Goal: Task Accomplishment & Management: Use online tool/utility

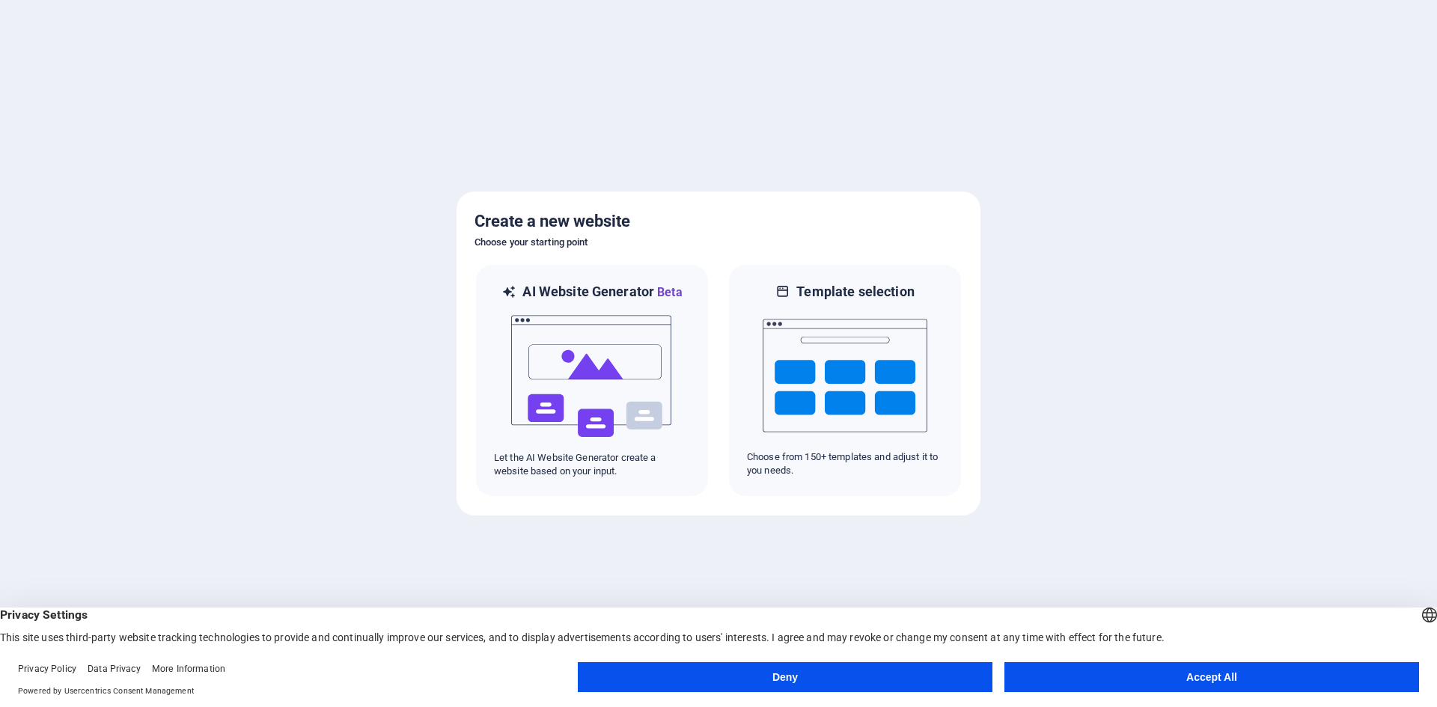
click at [1204, 681] on button "Accept All" at bounding box center [1211, 677] width 415 height 30
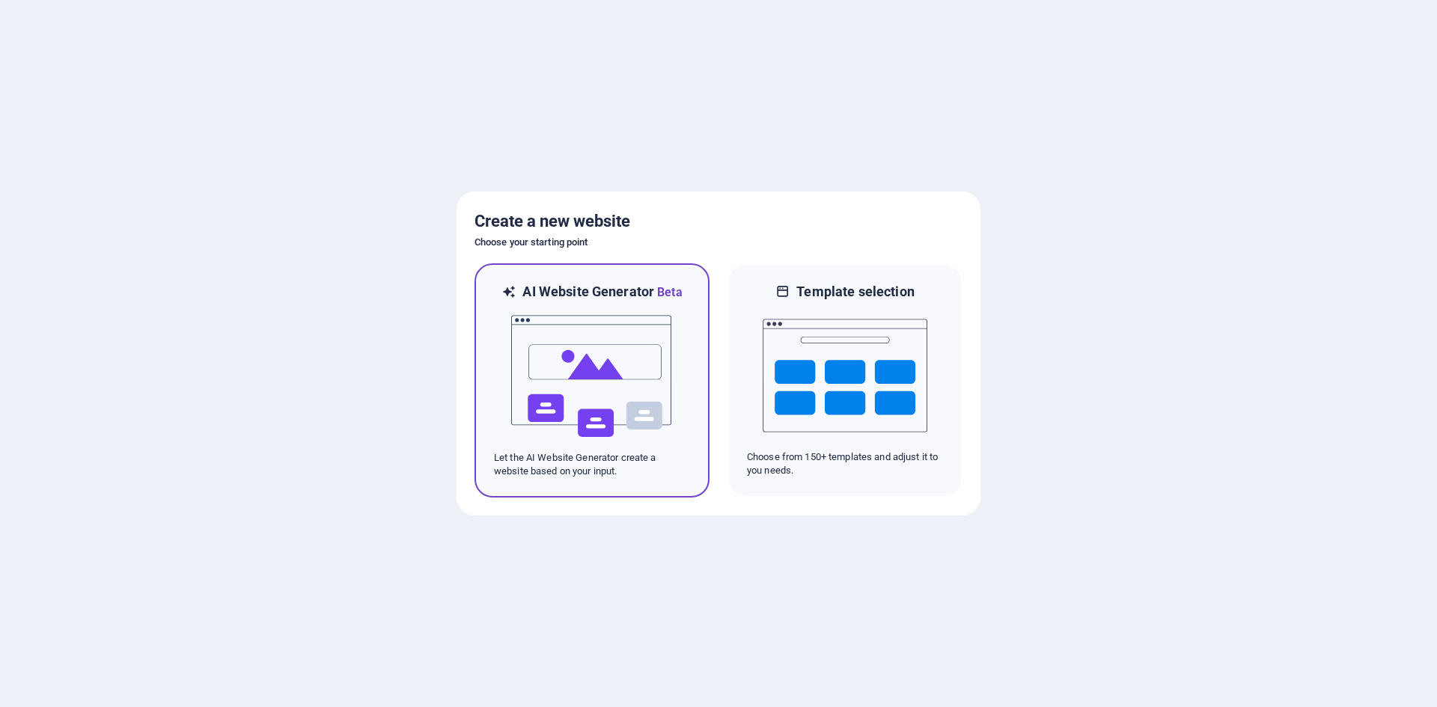
click at [576, 401] on img at bounding box center [592, 377] width 165 height 150
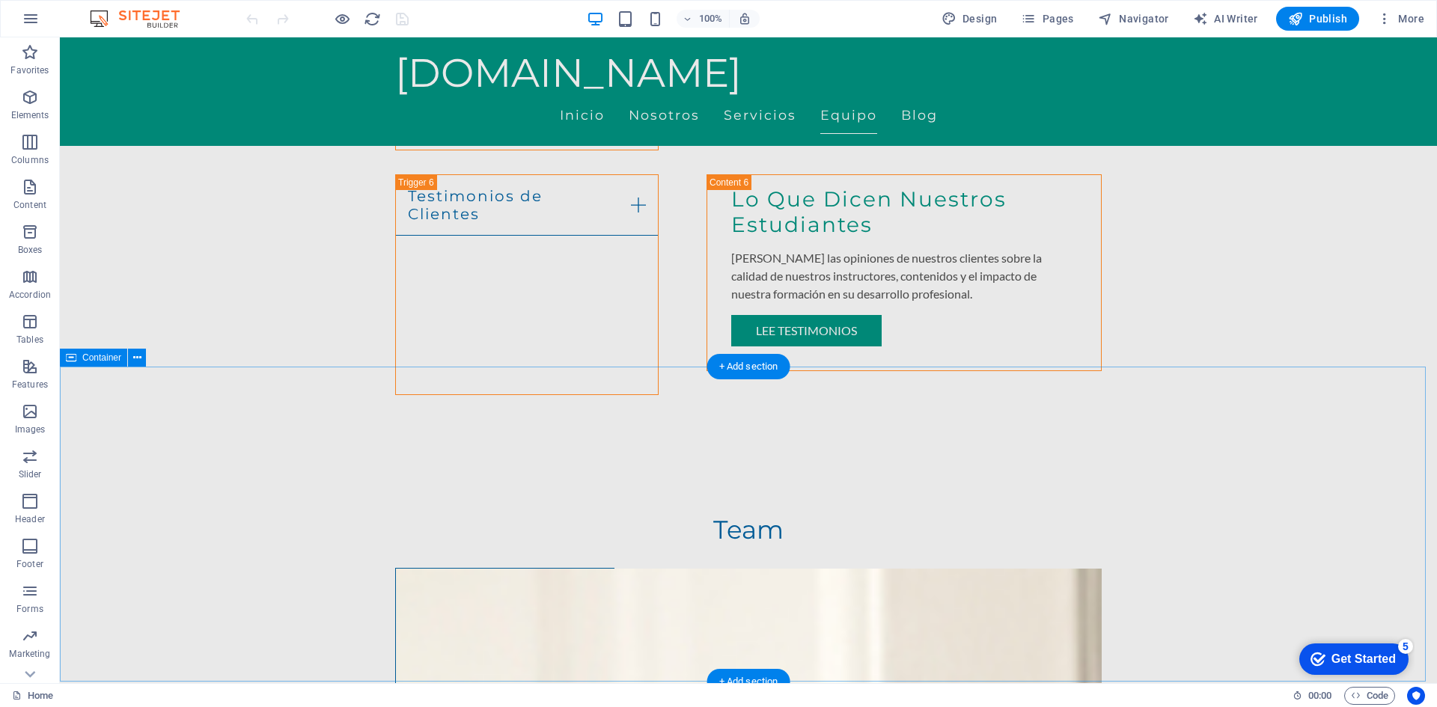
scroll to position [2769, 0]
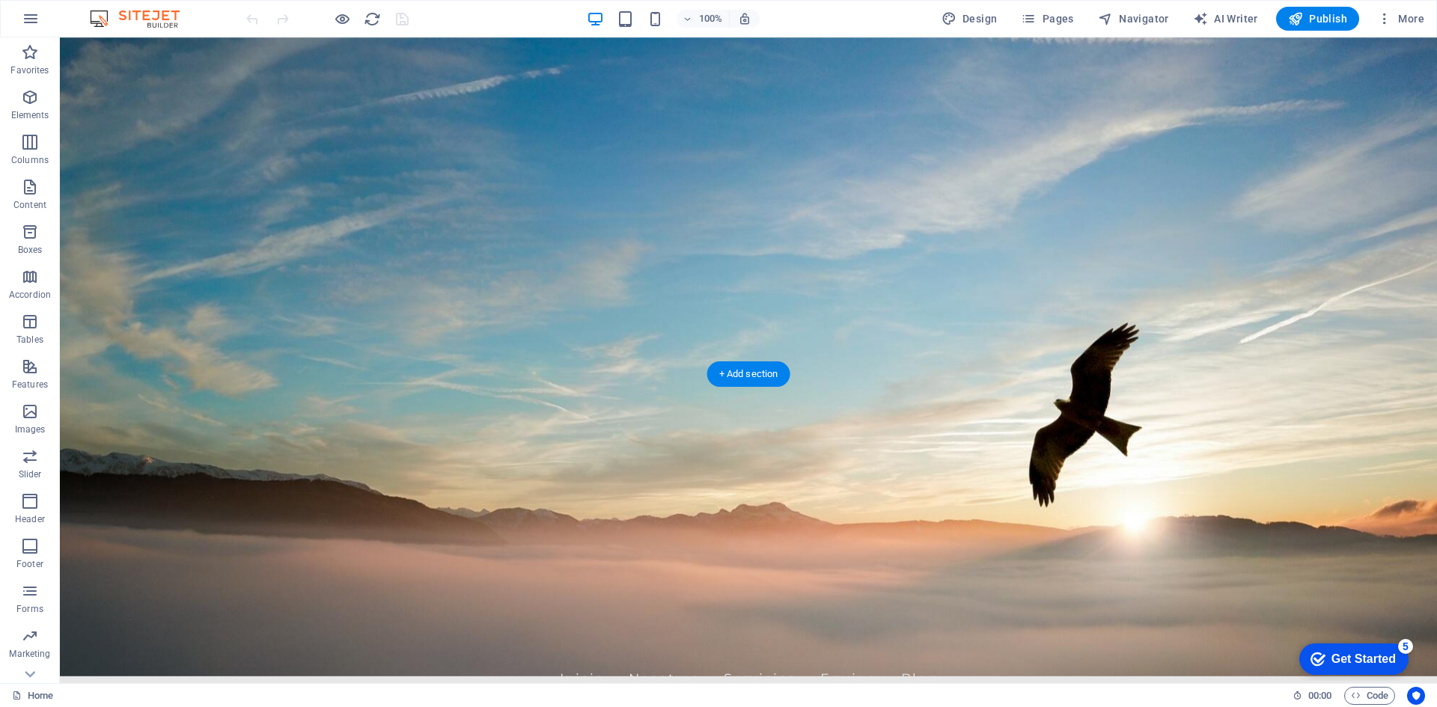
scroll to position [0, 0]
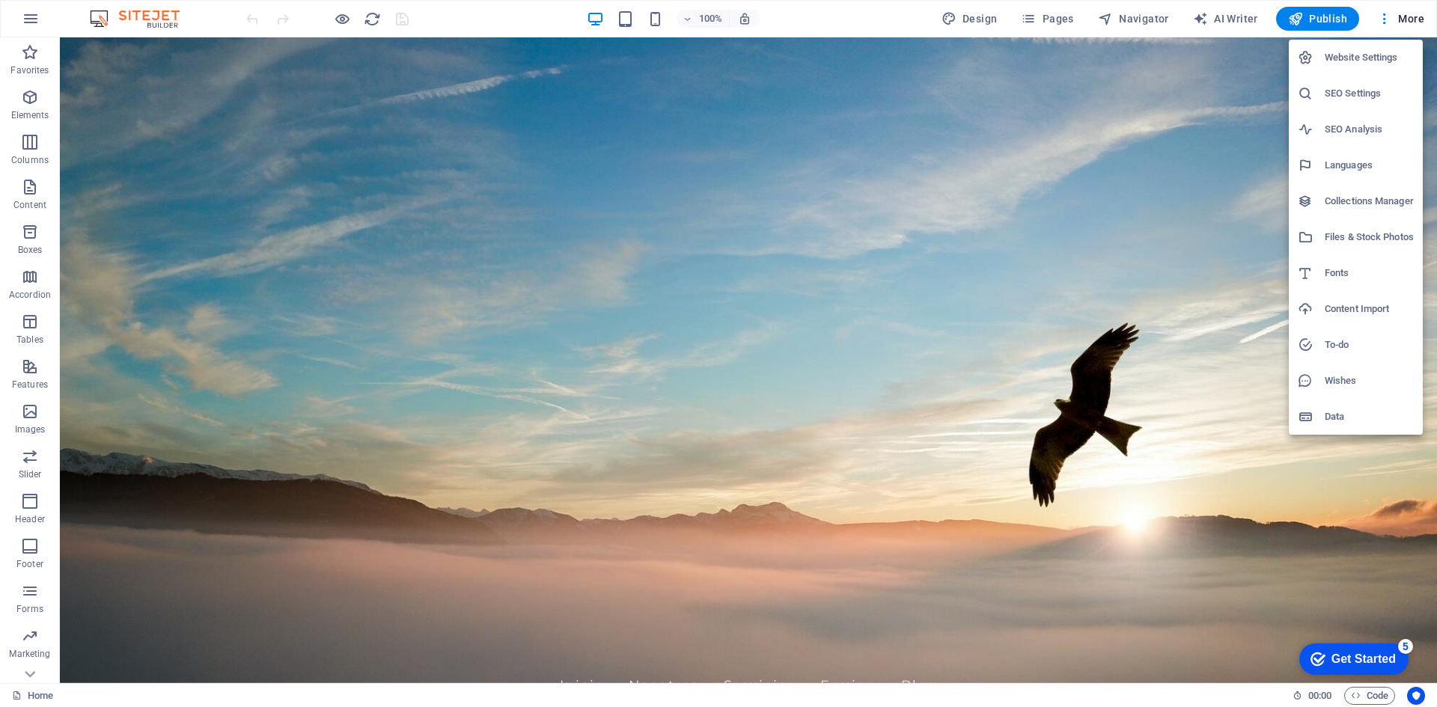
click at [657, 19] on div at bounding box center [718, 353] width 1437 height 707
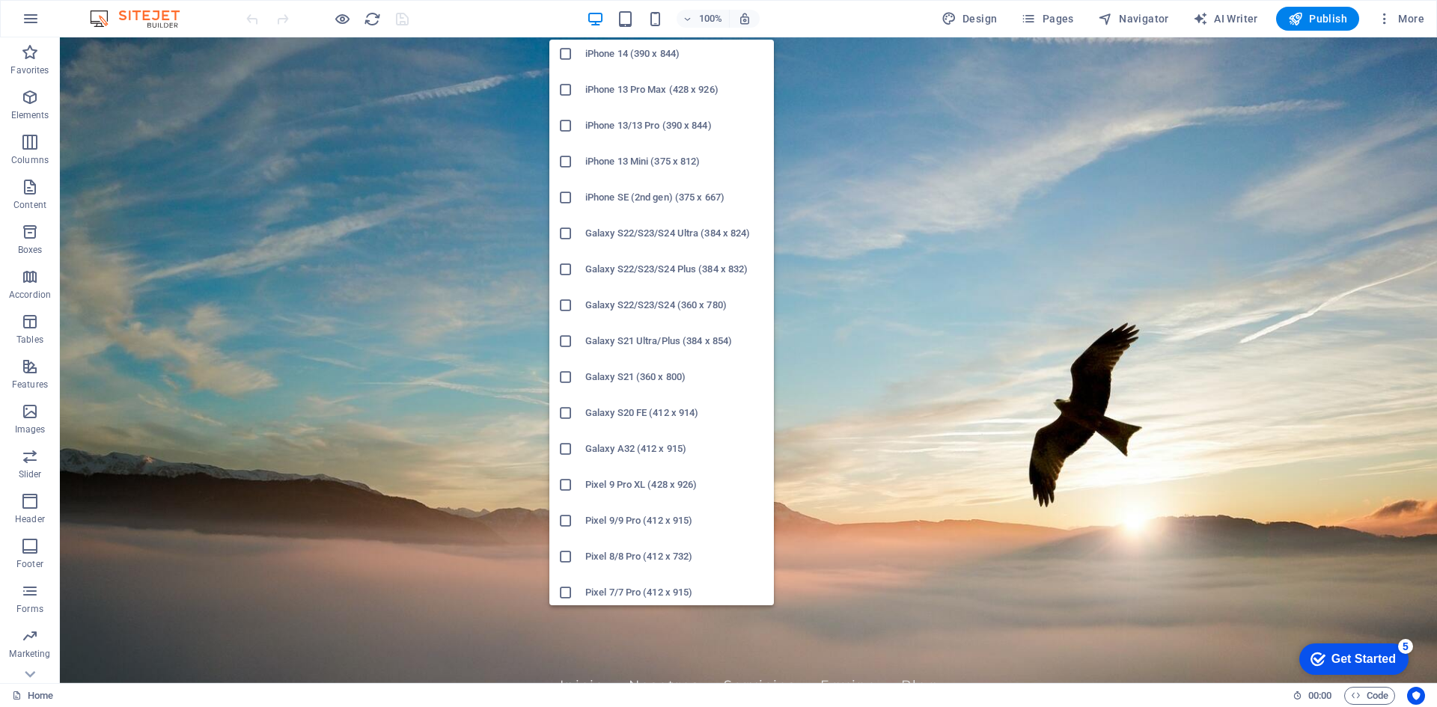
scroll to position [374, 0]
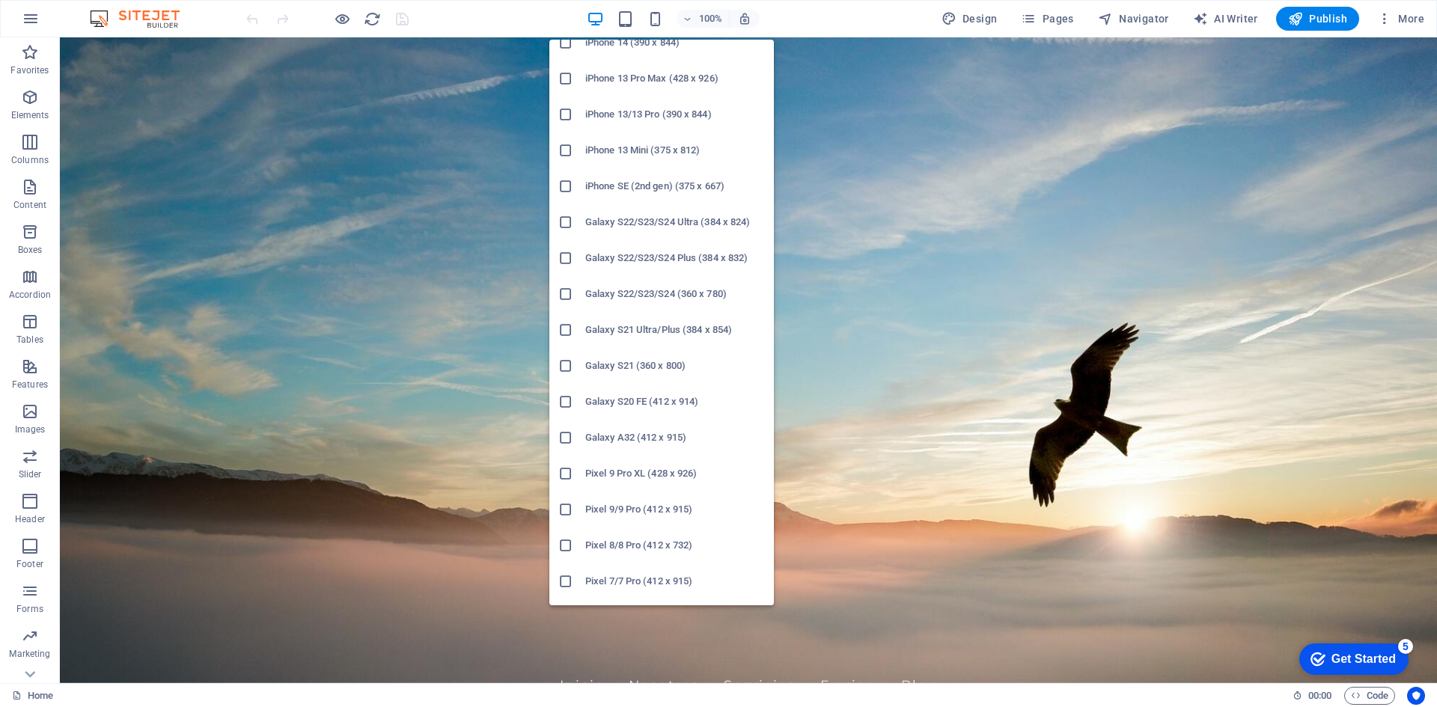
click at [647, 404] on h6 "Galaxy S20 FE (412 x 914)" at bounding box center [675, 402] width 180 height 18
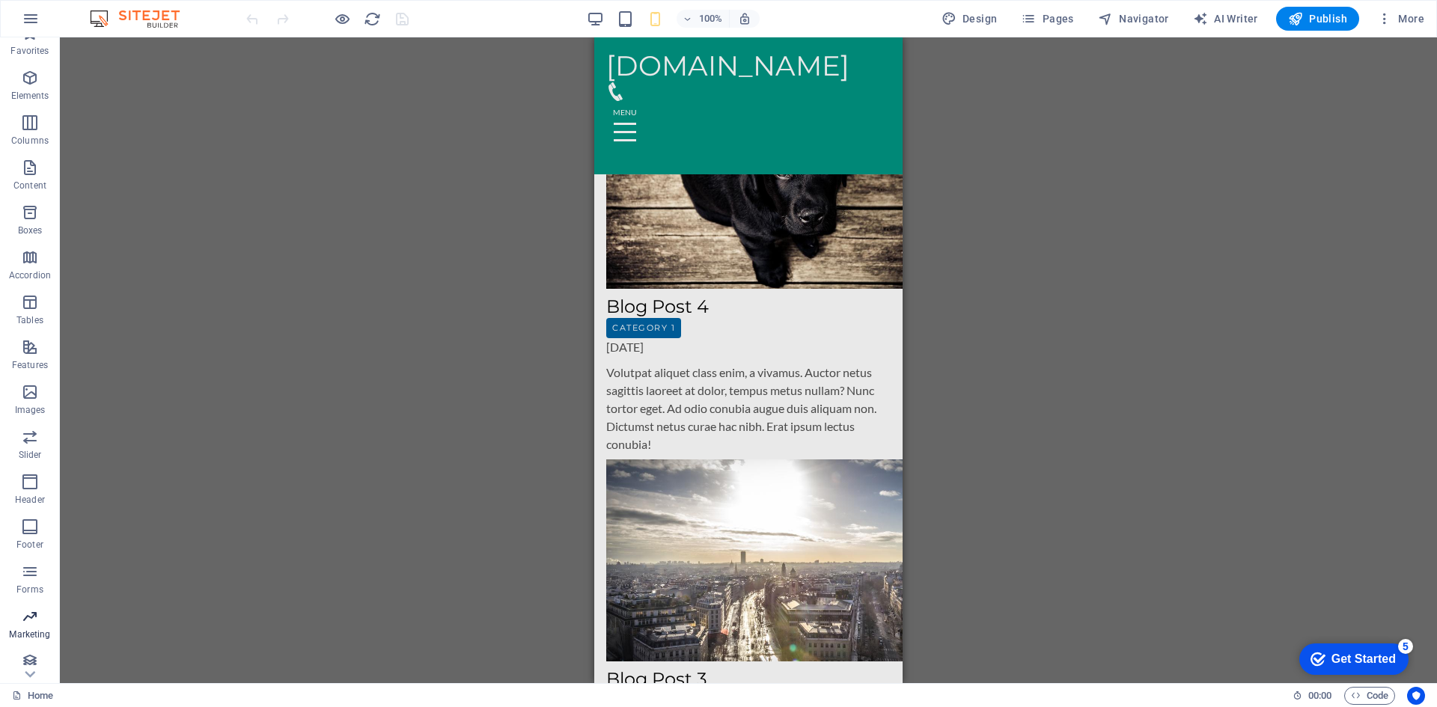
scroll to position [28, 0]
click at [28, 616] on icon "button" at bounding box center [30, 609] width 18 height 18
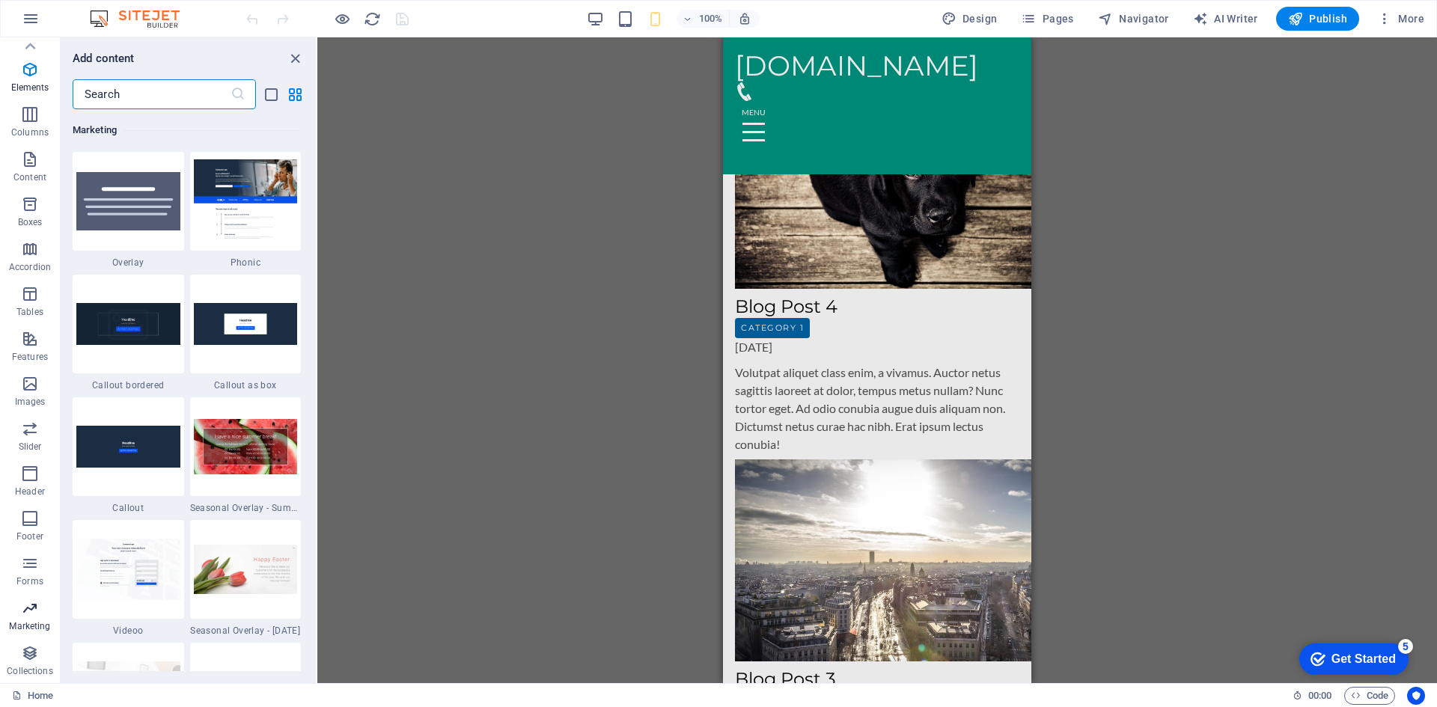
scroll to position [12192, 0]
click at [142, 567] on img at bounding box center [128, 569] width 104 height 61
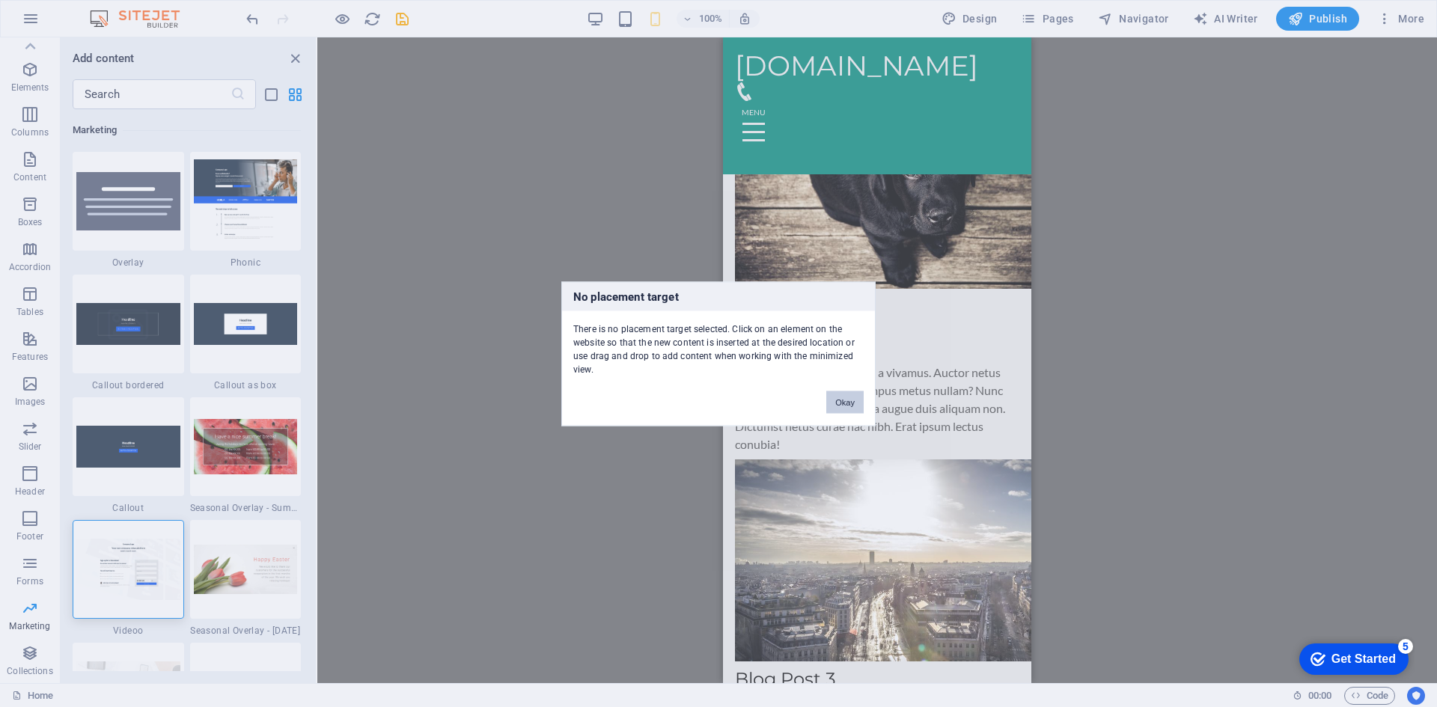
click at [838, 397] on button "Okay" at bounding box center [844, 402] width 37 height 22
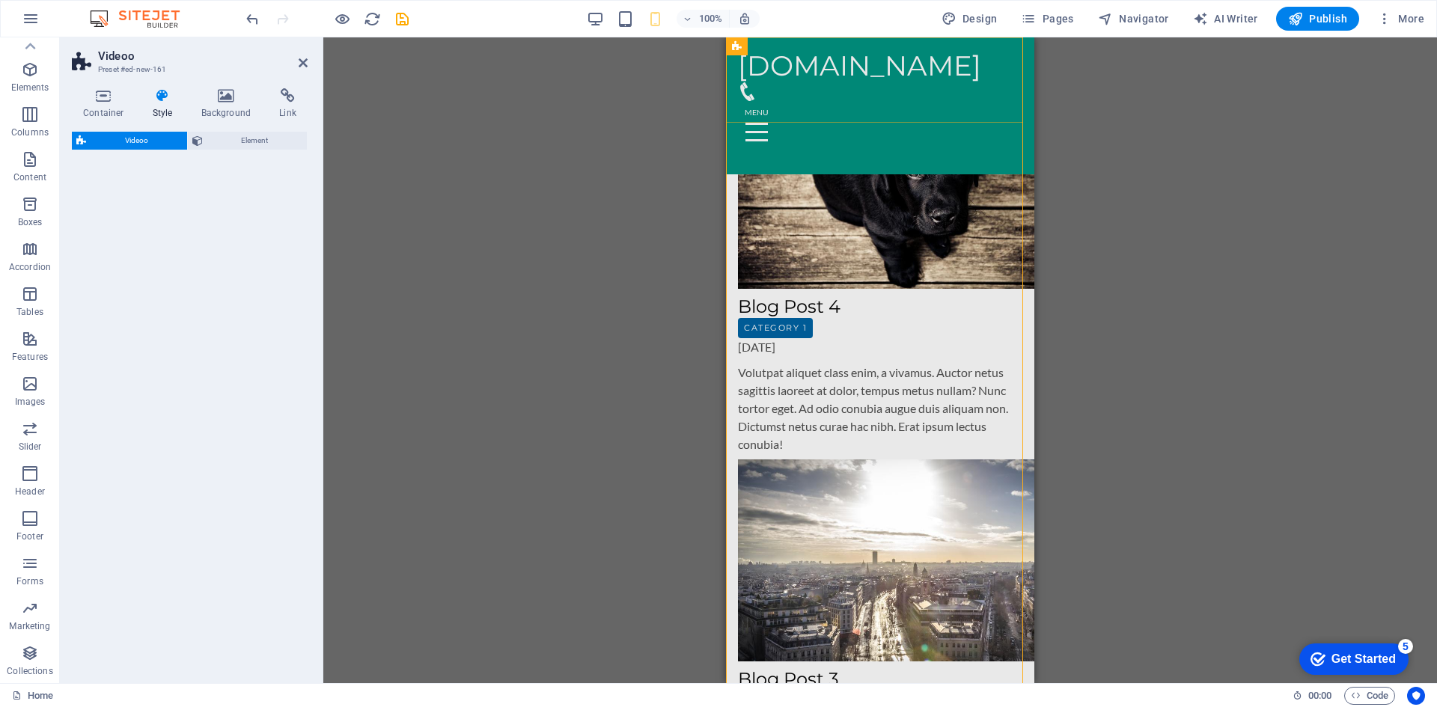
select select "%"
select select "rem"
select select "px"
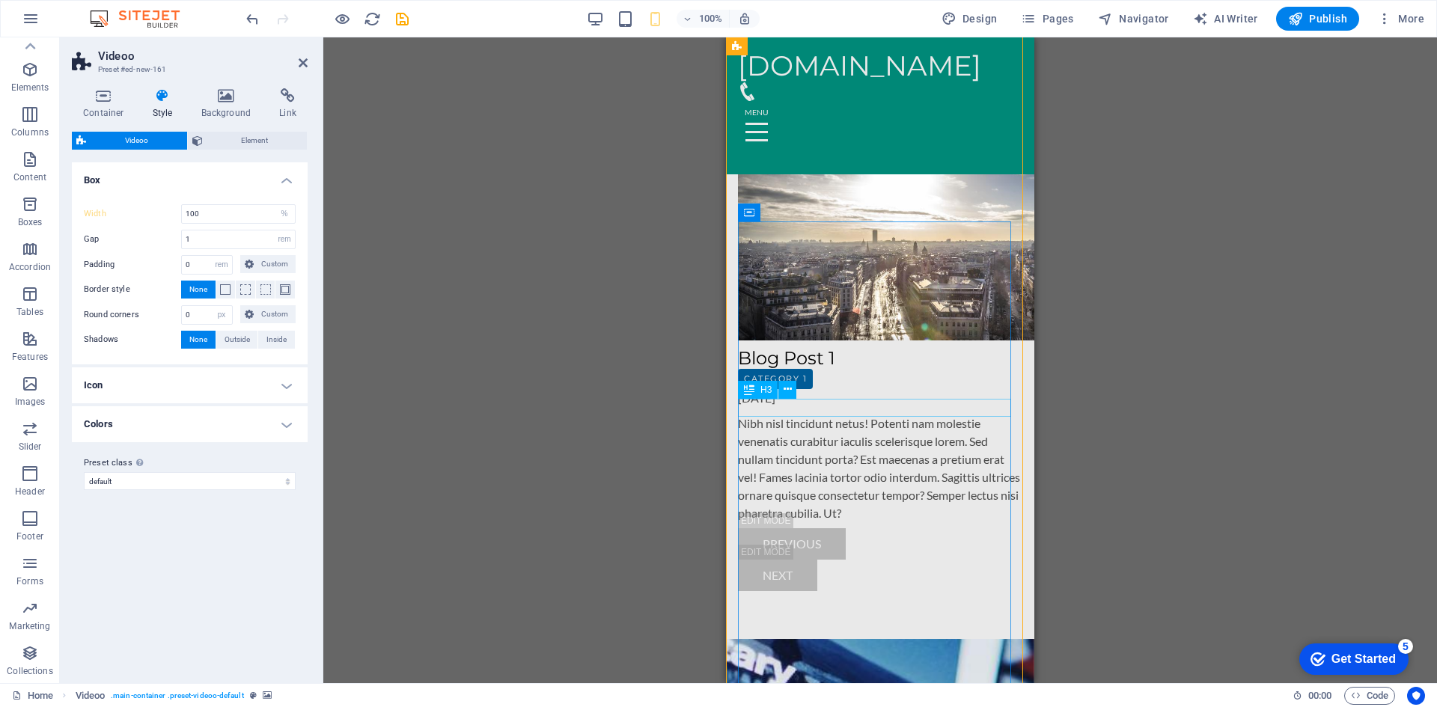
scroll to position [7404, 0]
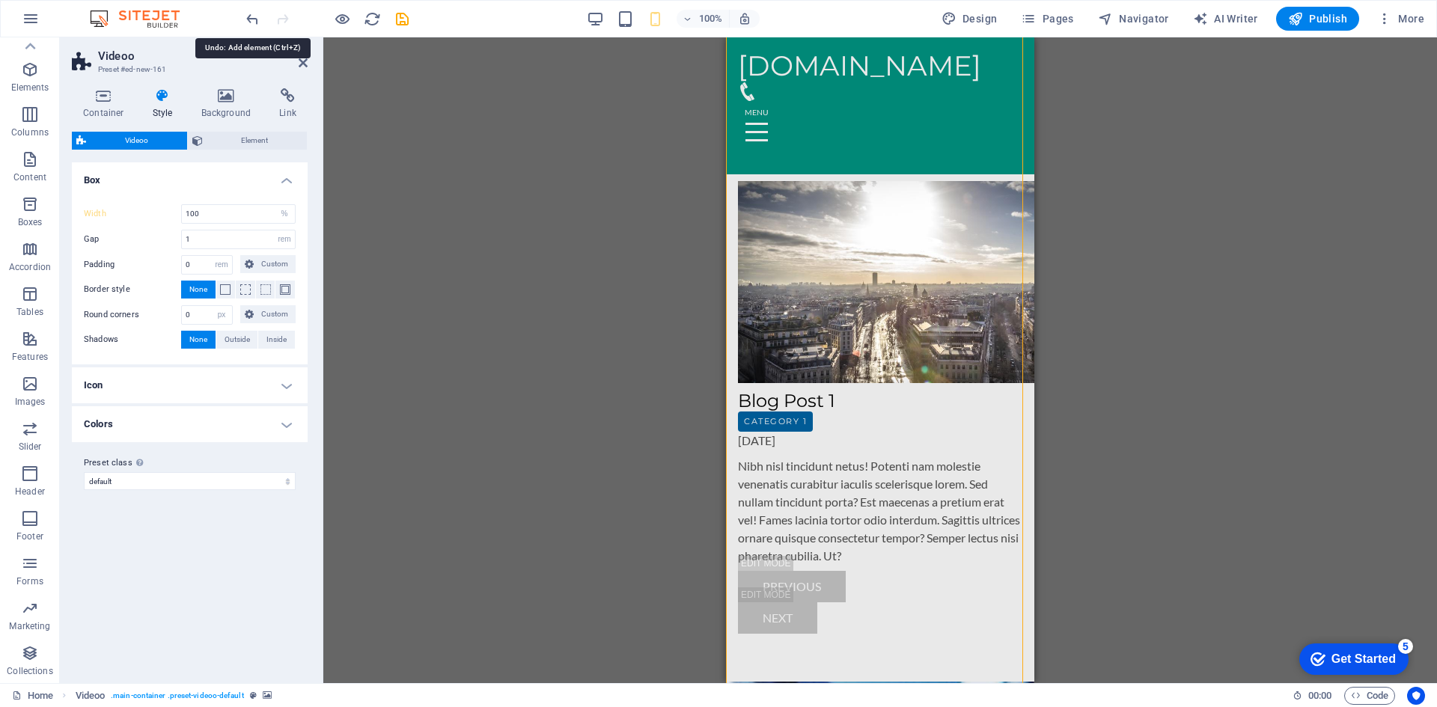
drag, startPoint x: 251, startPoint y: 22, endPoint x: 272, endPoint y: 24, distance: 21.0
click at [260, 24] on icon "undo" at bounding box center [252, 18] width 17 height 17
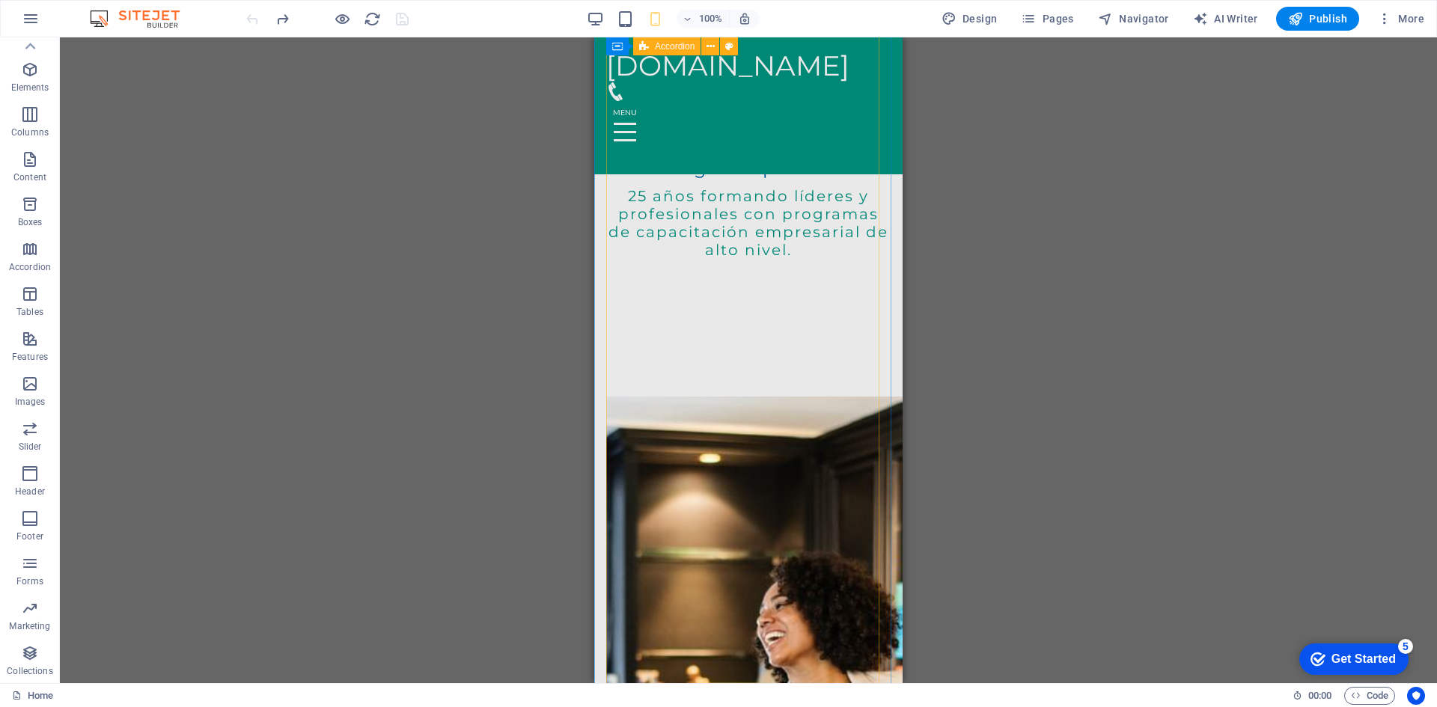
scroll to position [0, 0]
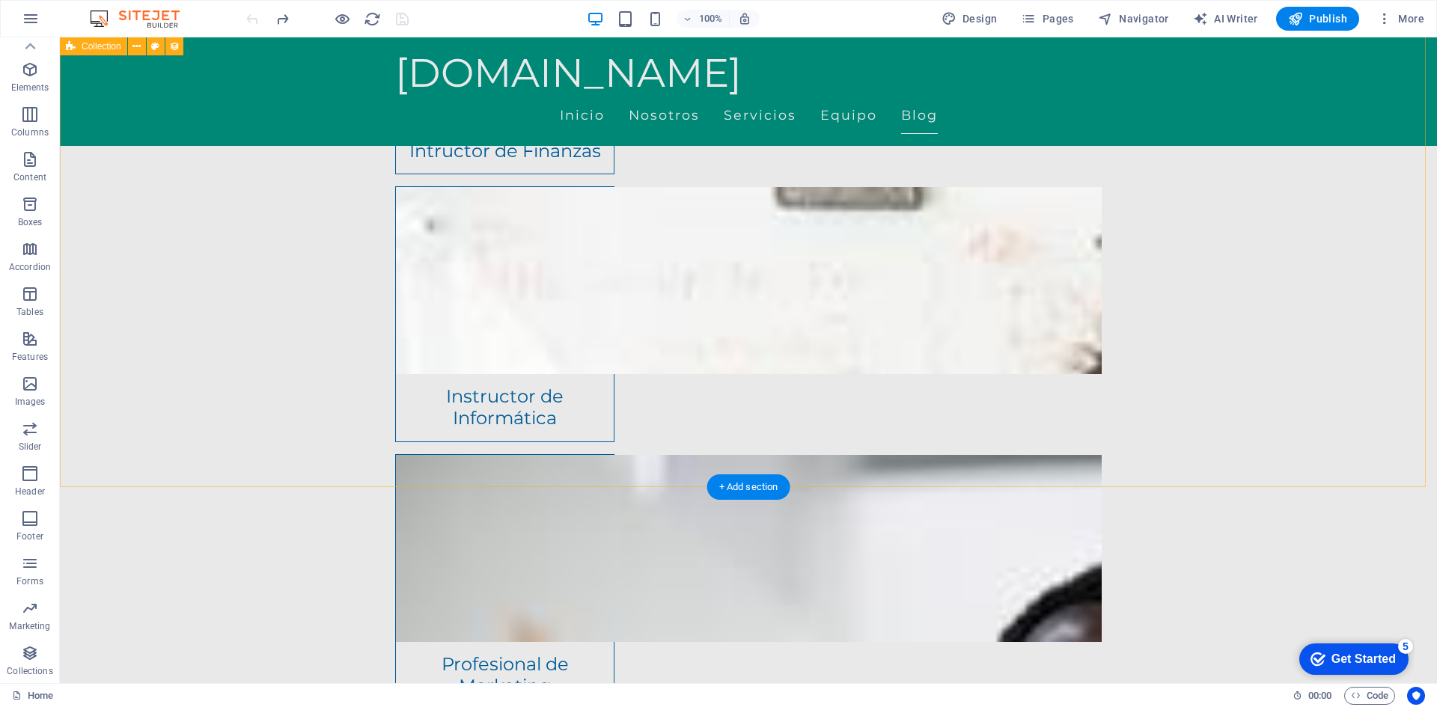
scroll to position [3903, 0]
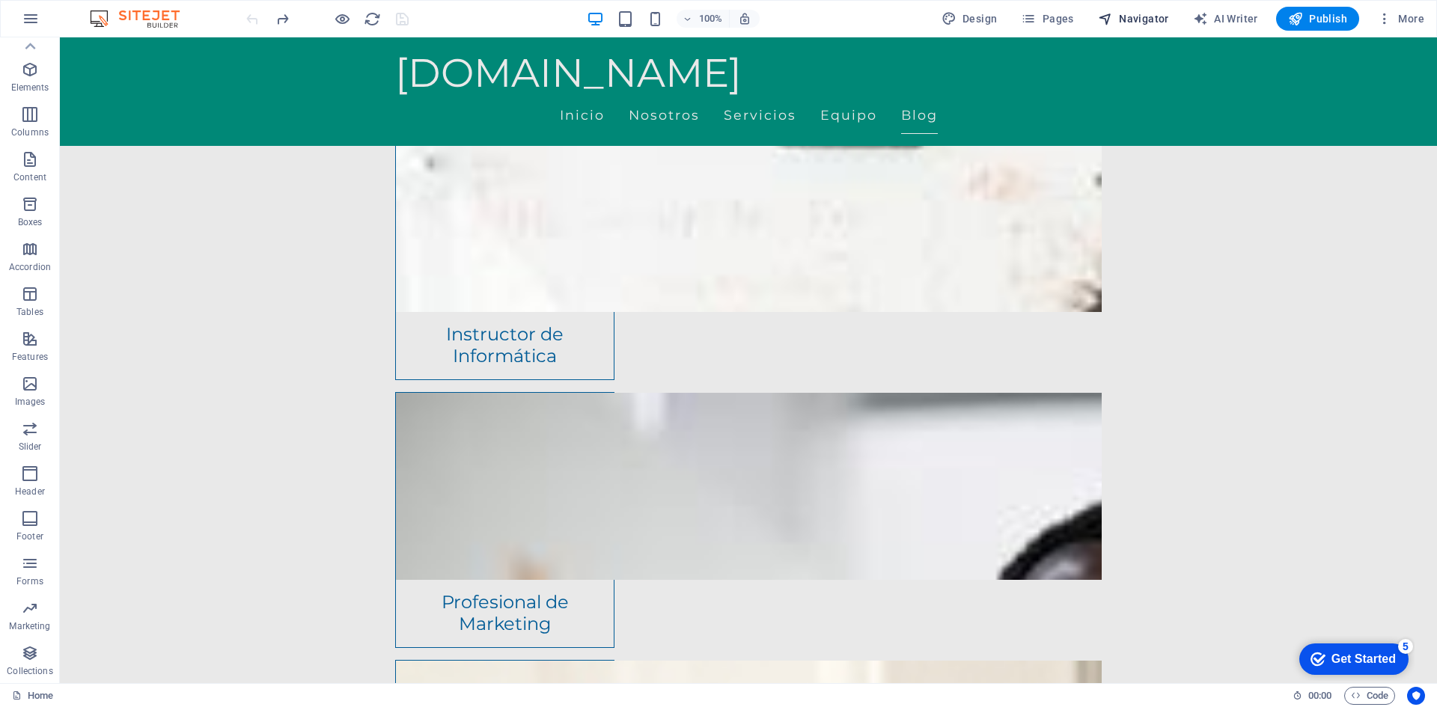
click at [1117, 19] on span "Navigator" at bounding box center [1133, 18] width 71 height 15
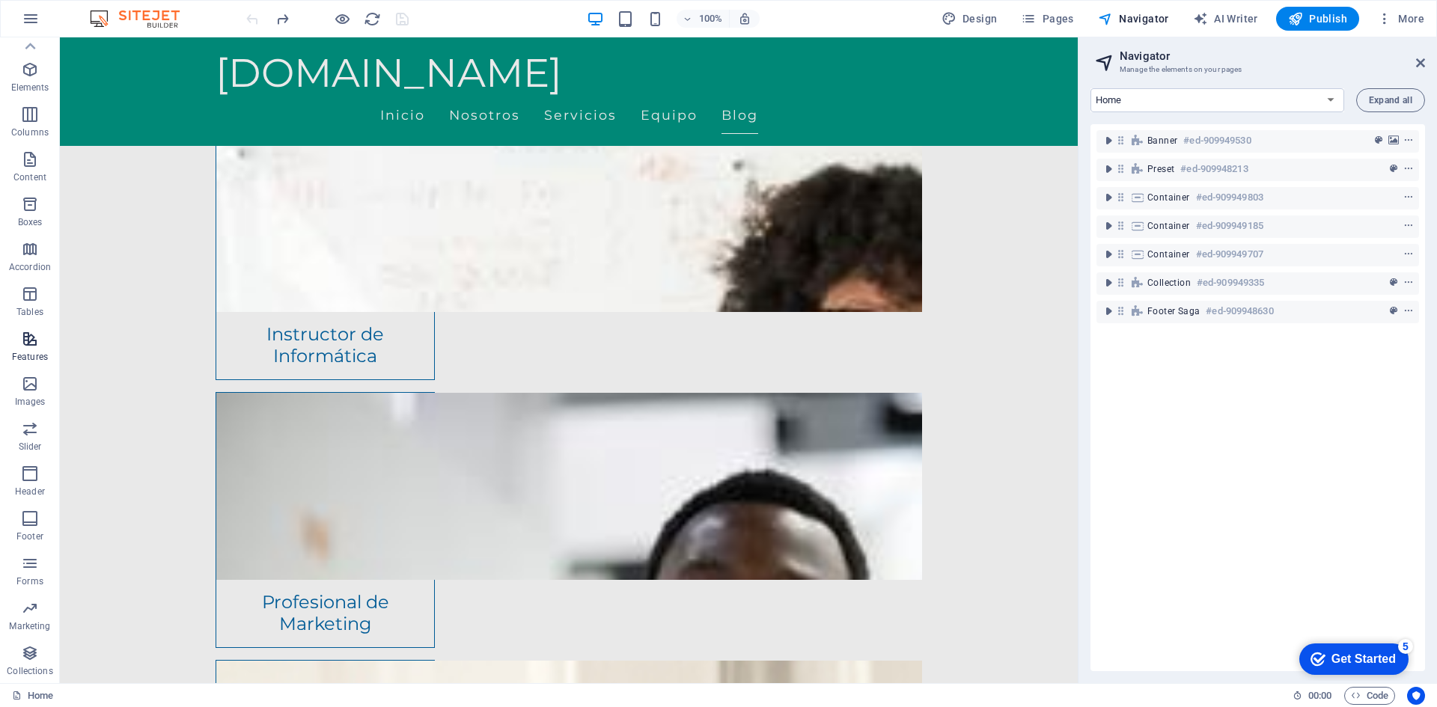
click at [26, 338] on icon "button" at bounding box center [30, 339] width 18 height 18
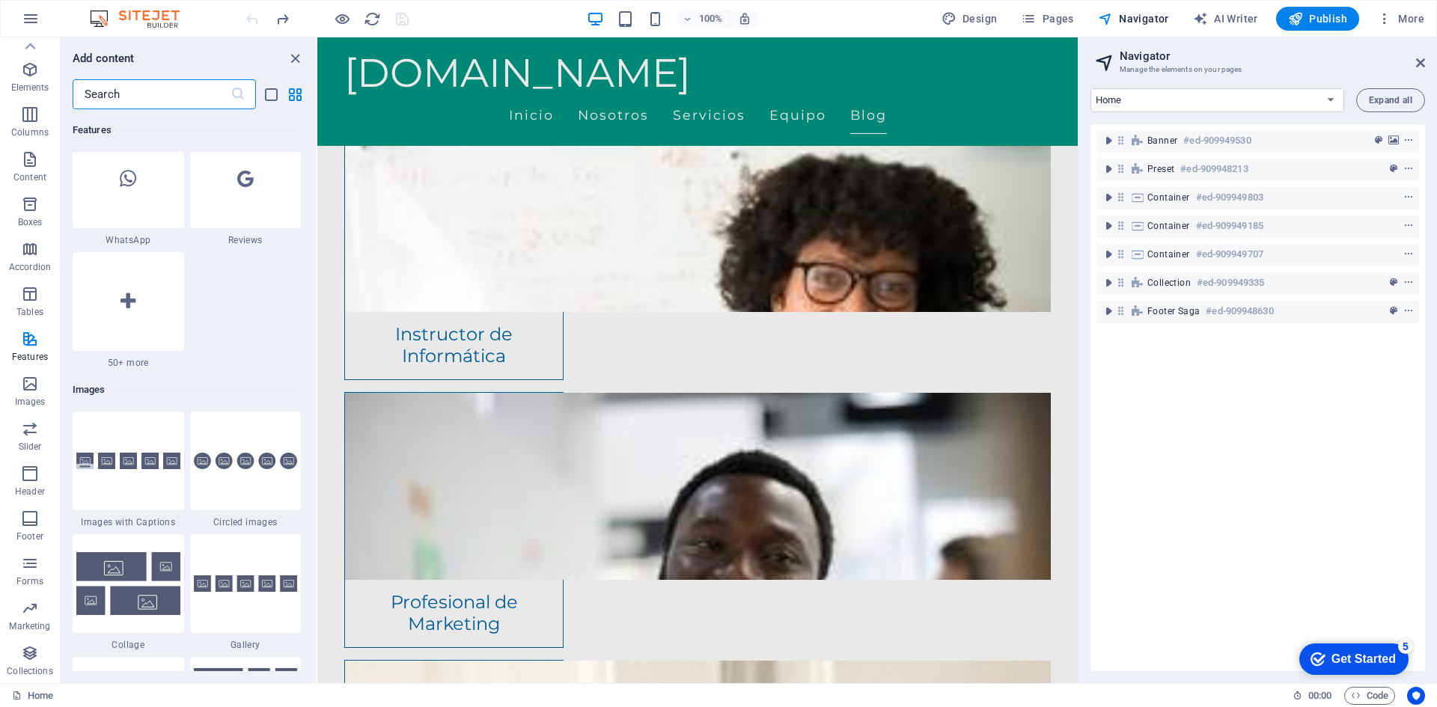
scroll to position [7331, 0]
click at [26, 249] on icon "button" at bounding box center [30, 249] width 18 height 18
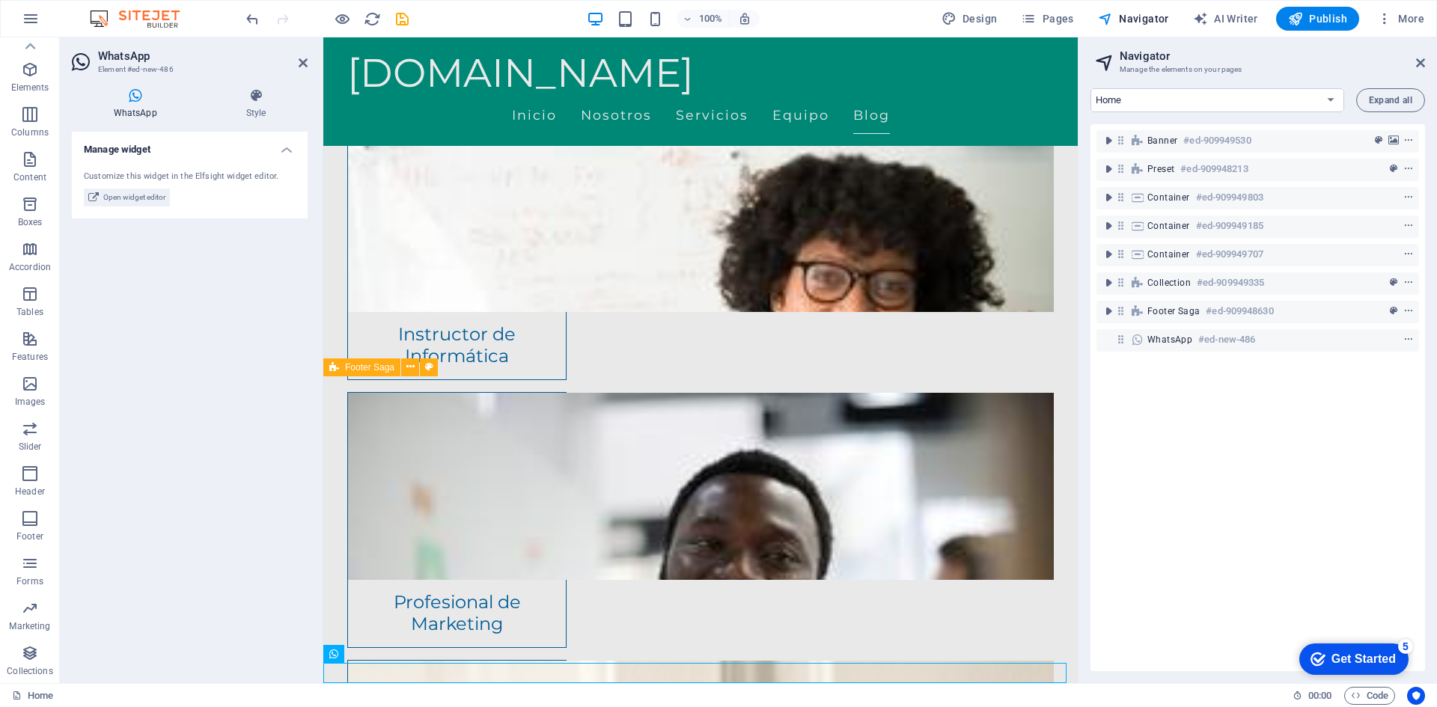
scroll to position [3923, 0]
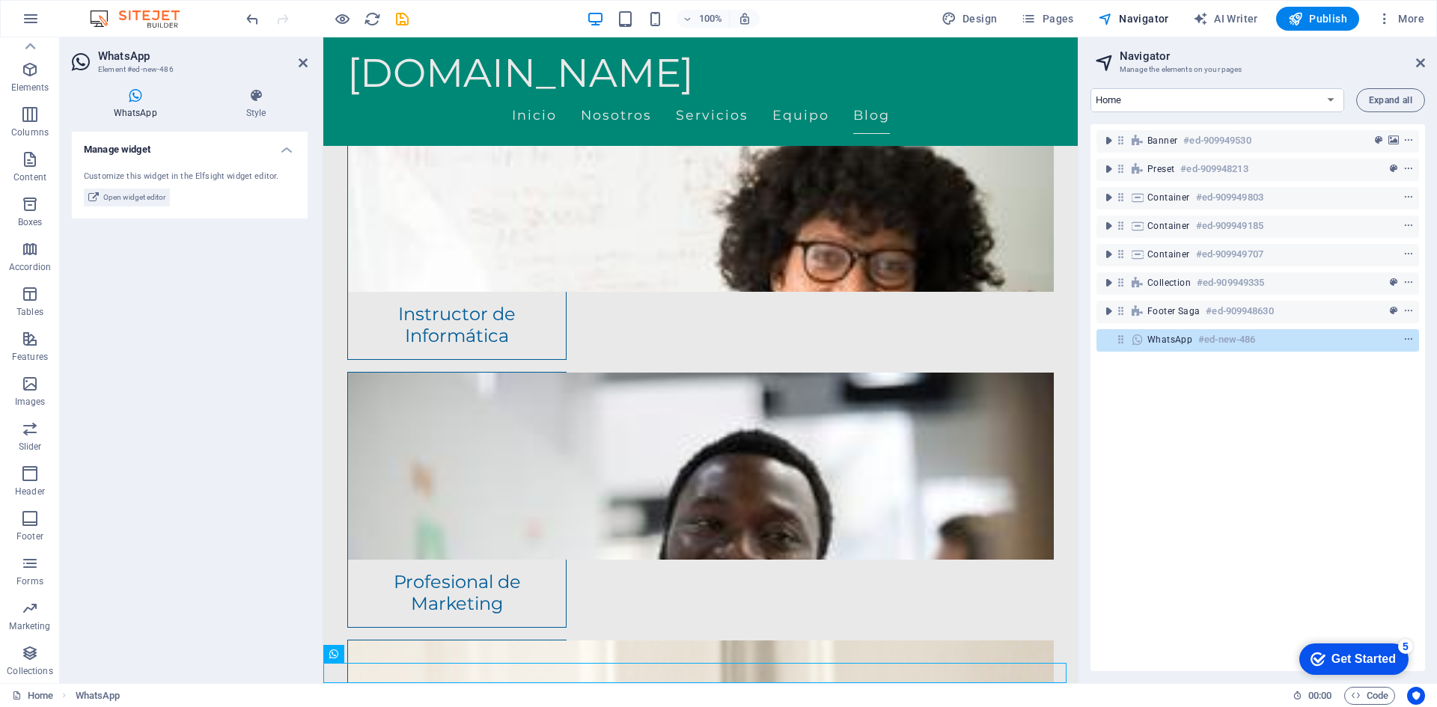
click at [146, 278] on div "Manage widget Customize this widget in the Elfsight widget editor. Open widget …" at bounding box center [190, 402] width 236 height 540
click at [1022, 53] on div "[DOMAIN_NAME] Inicio Nosotros Servicios Equipo Blog" at bounding box center [700, 91] width 754 height 109
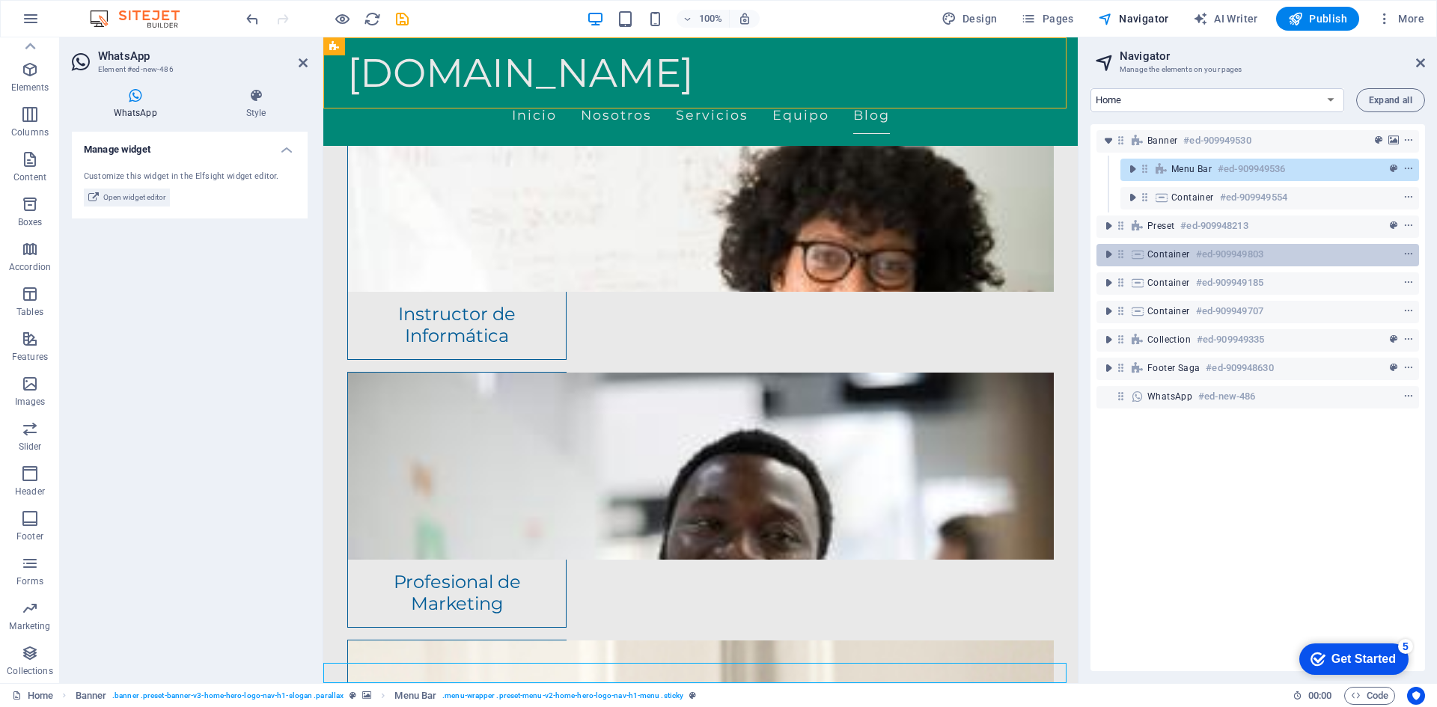
scroll to position [3903, 0]
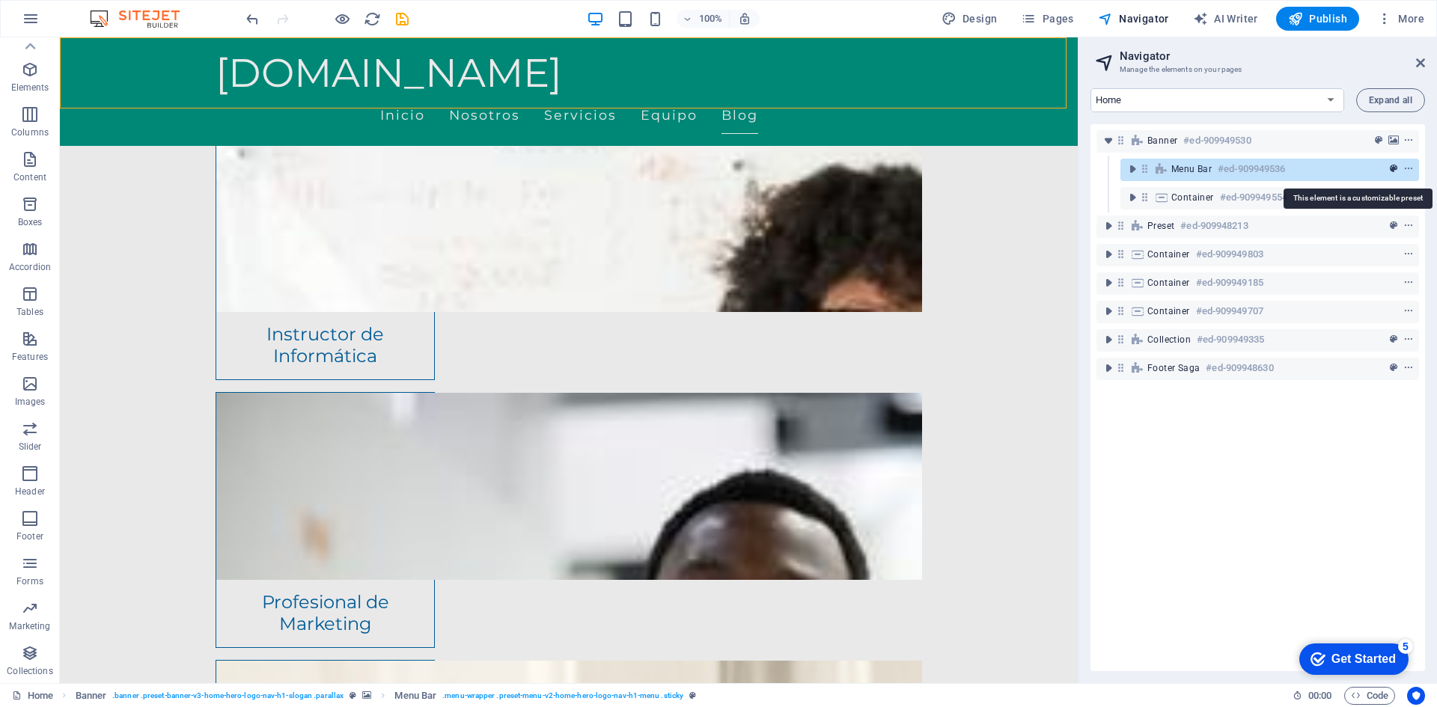
click at [1393, 165] on icon "preset" at bounding box center [1393, 169] width 7 height 10
select select "rem"
select select "preset-menu-v2-home-hero-logo-nav-h1-menu"
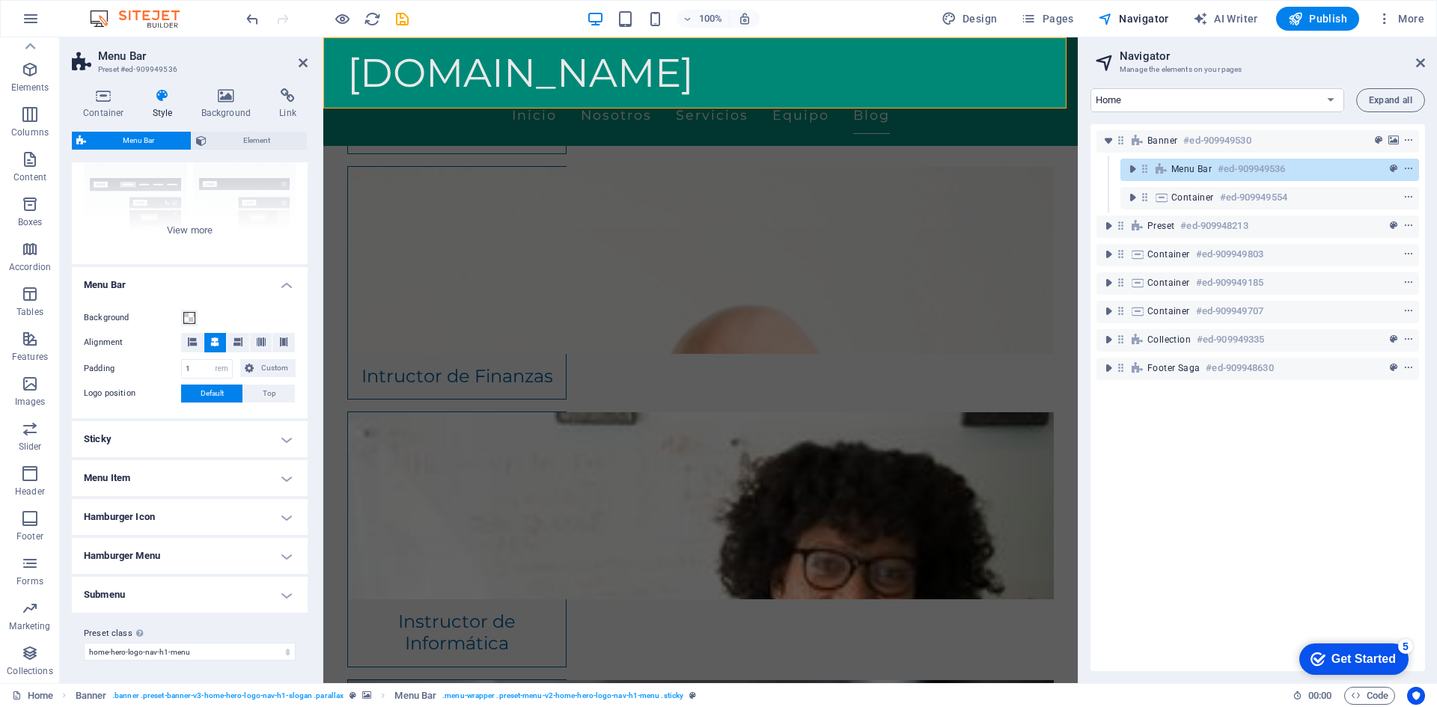
scroll to position [151, 0]
click at [180, 515] on h4 "Hamburger Icon" at bounding box center [190, 516] width 236 height 36
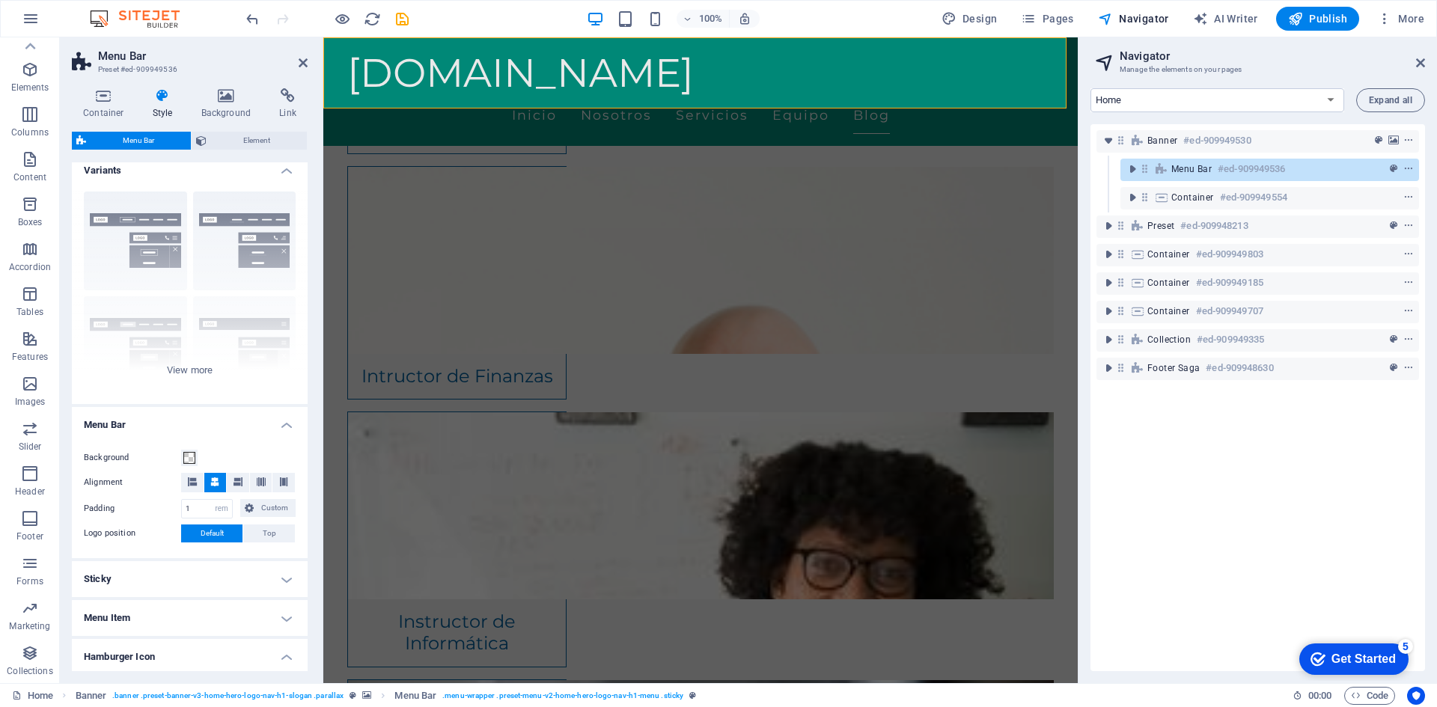
scroll to position [0, 0]
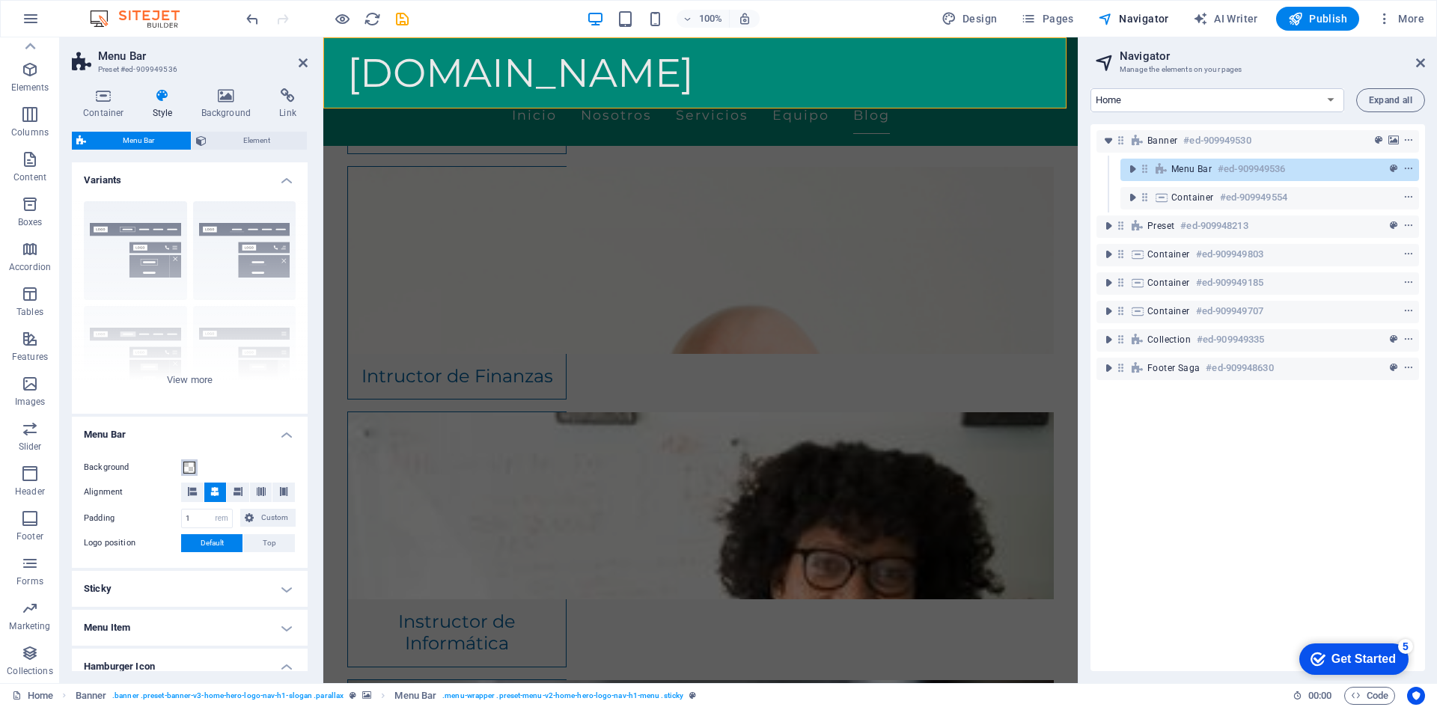
click at [192, 467] on span at bounding box center [189, 468] width 12 height 12
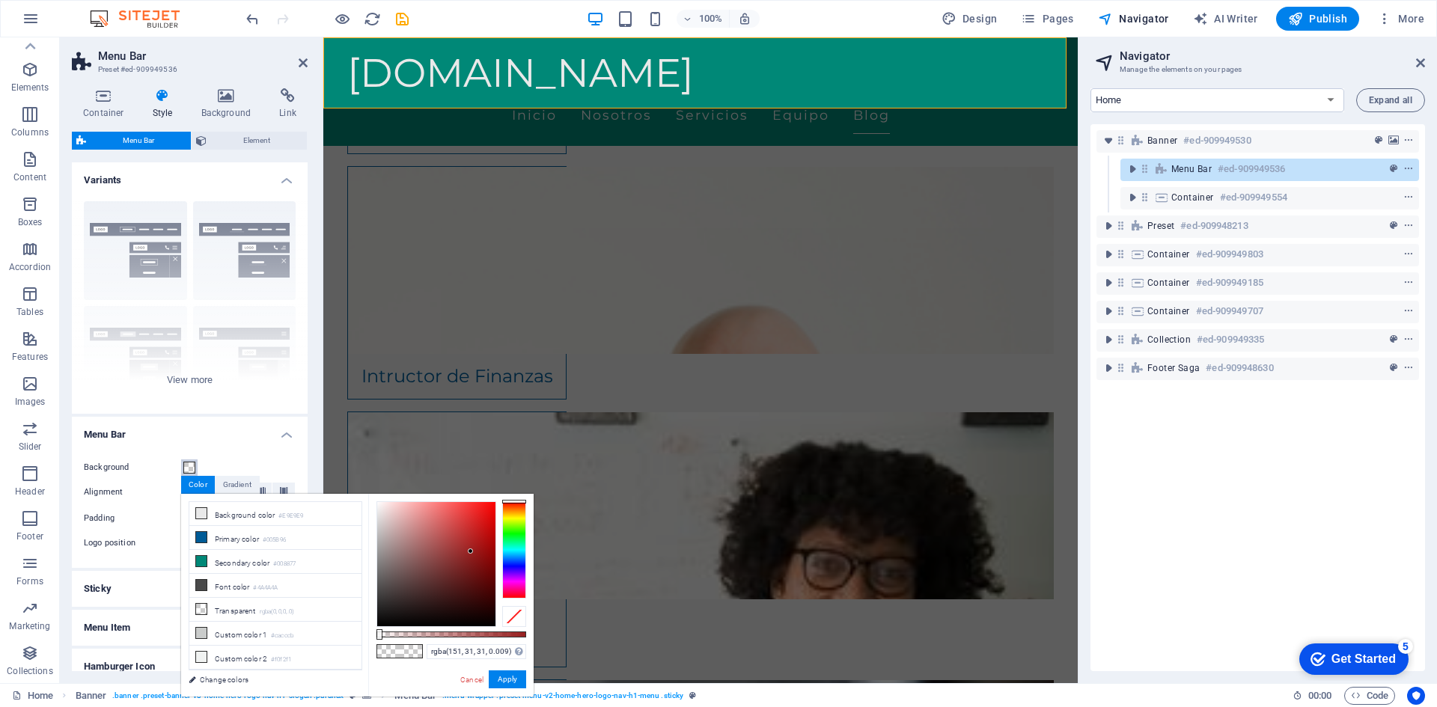
click at [471, 552] on div at bounding box center [436, 564] width 118 height 124
click at [228, 563] on li "Secondary color #008877" at bounding box center [275, 562] width 172 height 24
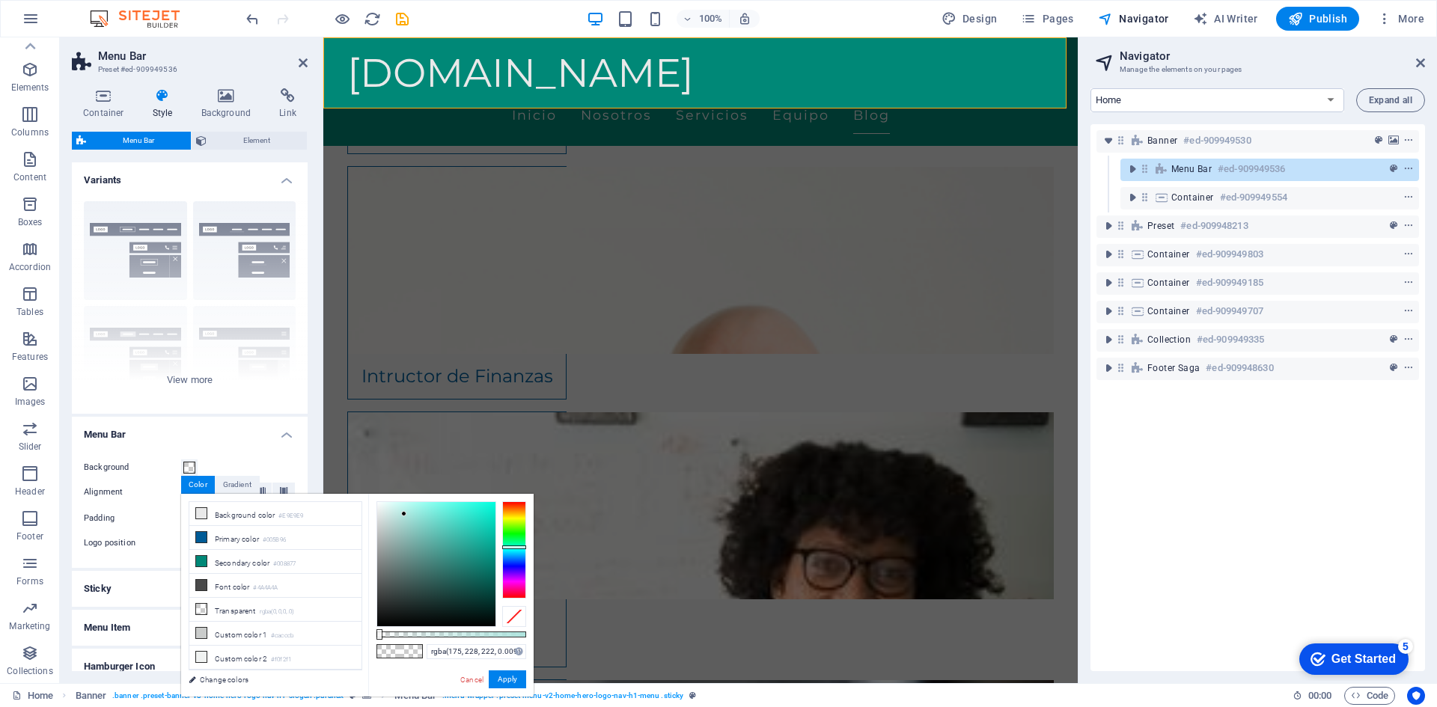
drag, startPoint x: 494, startPoint y: 558, endPoint x: 404, endPoint y: 514, distance: 99.8
click at [404, 514] on div at bounding box center [403, 513] width 5 height 5
type input "rgba(34, 47, 45, 0.009)"
drag, startPoint x: 404, startPoint y: 514, endPoint x: 410, endPoint y: 603, distance: 88.5
click at [410, 603] on div at bounding box center [409, 602] width 5 height 5
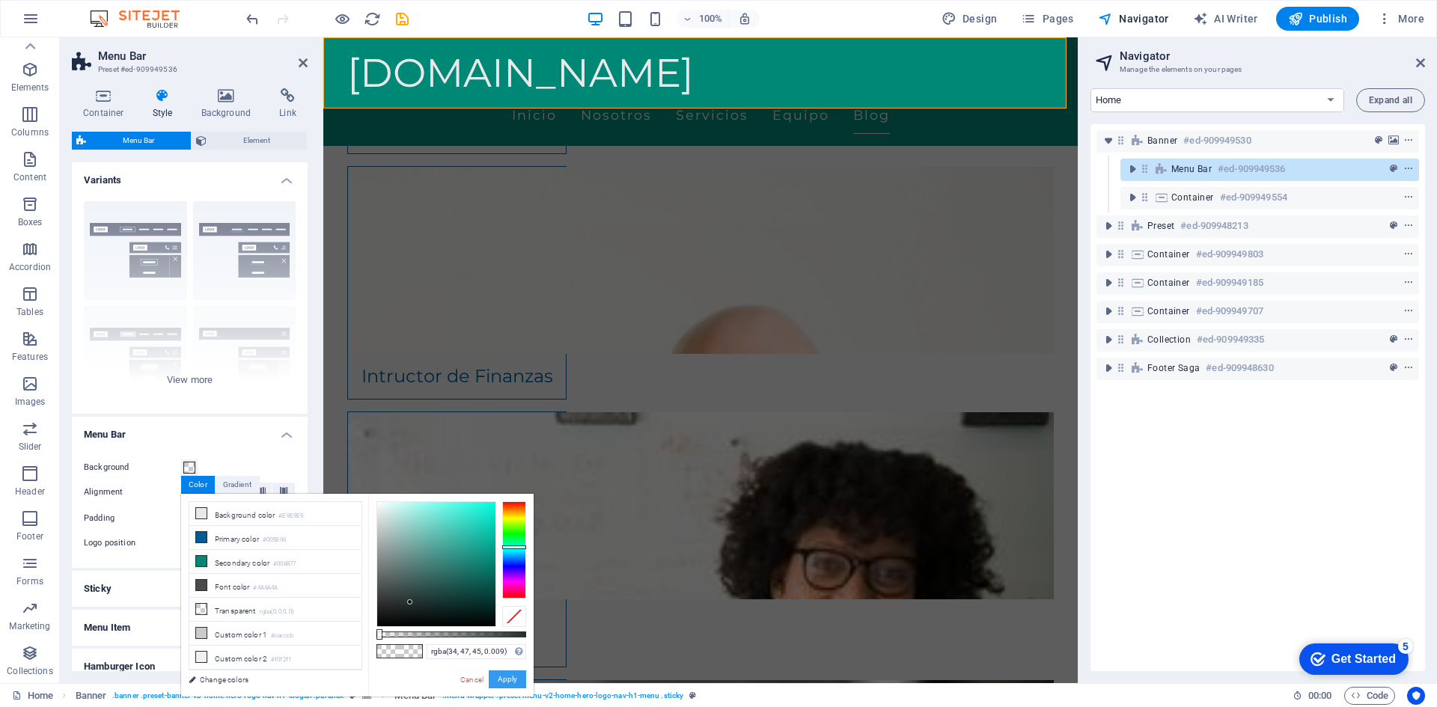
click at [509, 683] on button "Apply" at bounding box center [507, 680] width 37 height 18
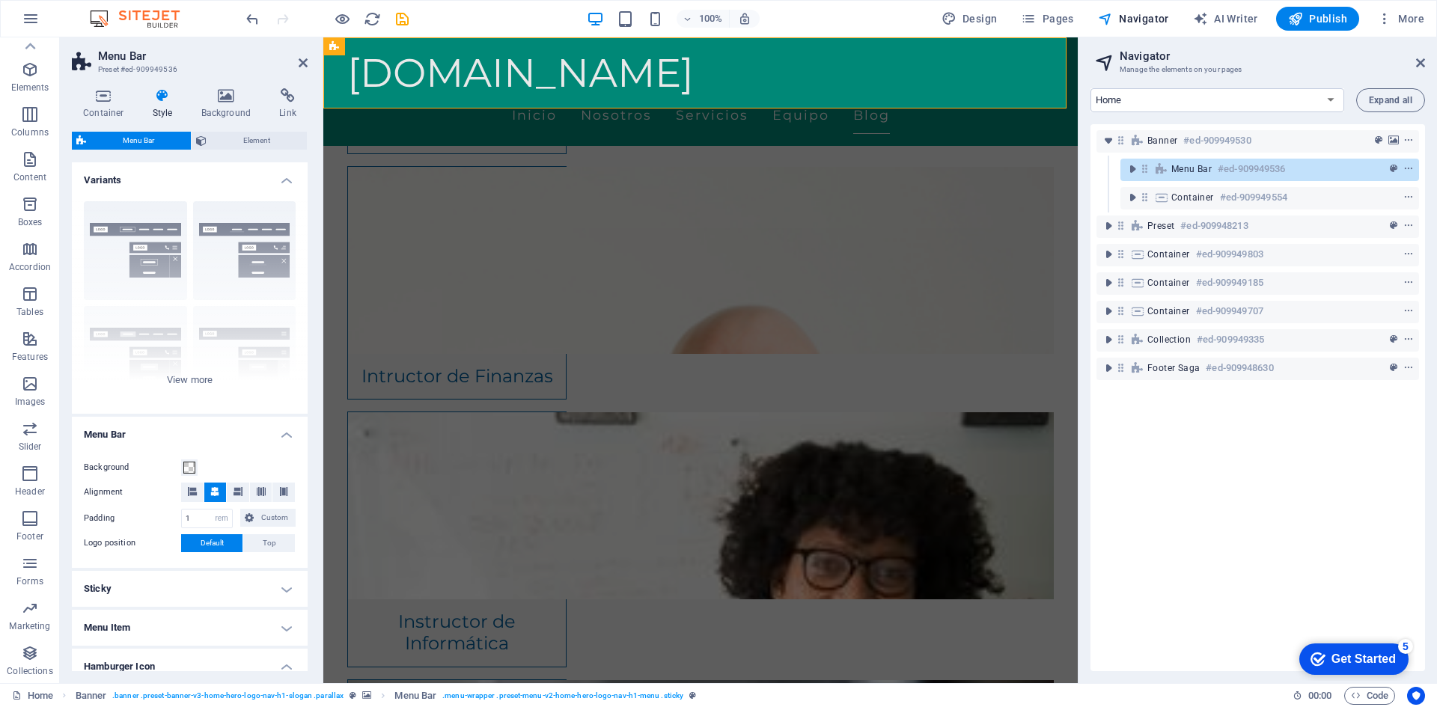
click at [335, 97] on div "[DOMAIN_NAME] Inicio Nosotros Servicios Equipo Blog" at bounding box center [700, 91] width 754 height 109
click at [409, 47] on icon at bounding box center [408, 47] width 8 height 16
select select "preset-banner-v3-home-hero-logo-nav-h1-slogan"
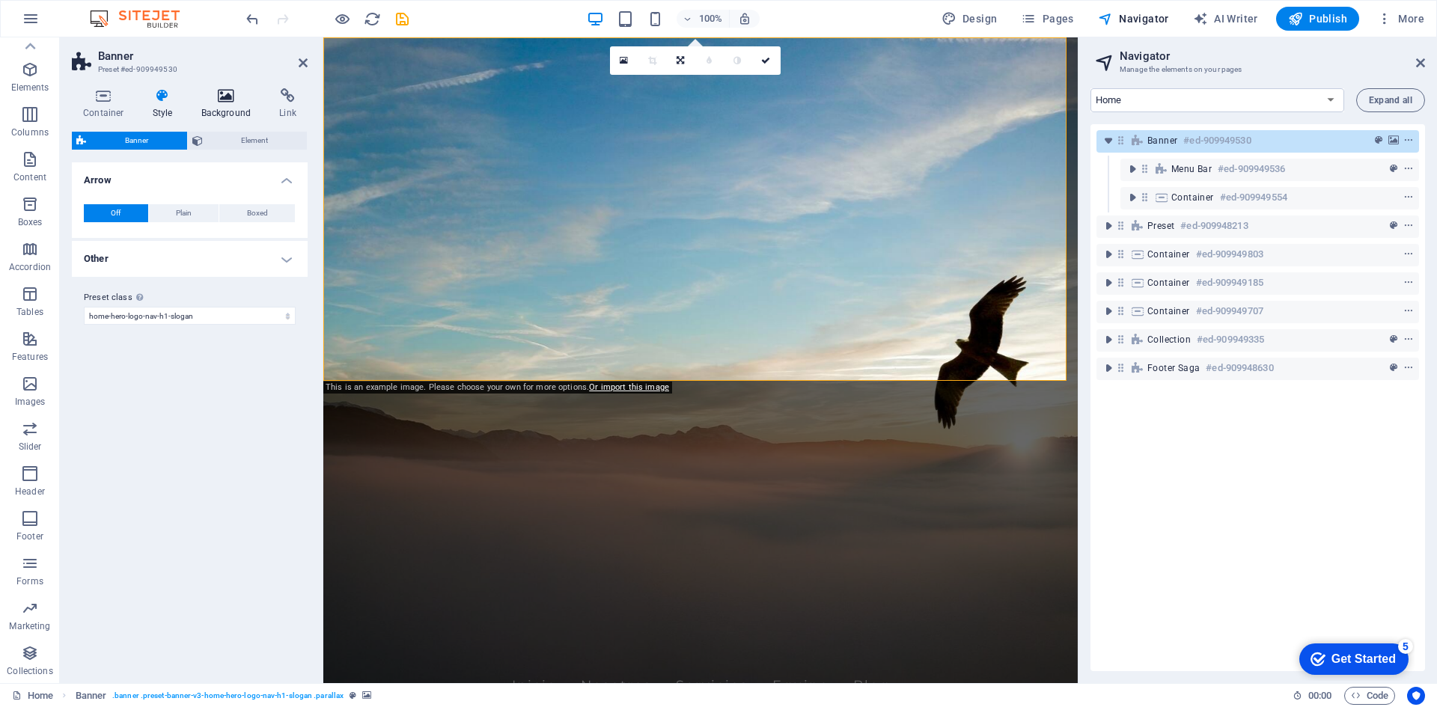
click at [227, 95] on icon at bounding box center [226, 95] width 73 height 15
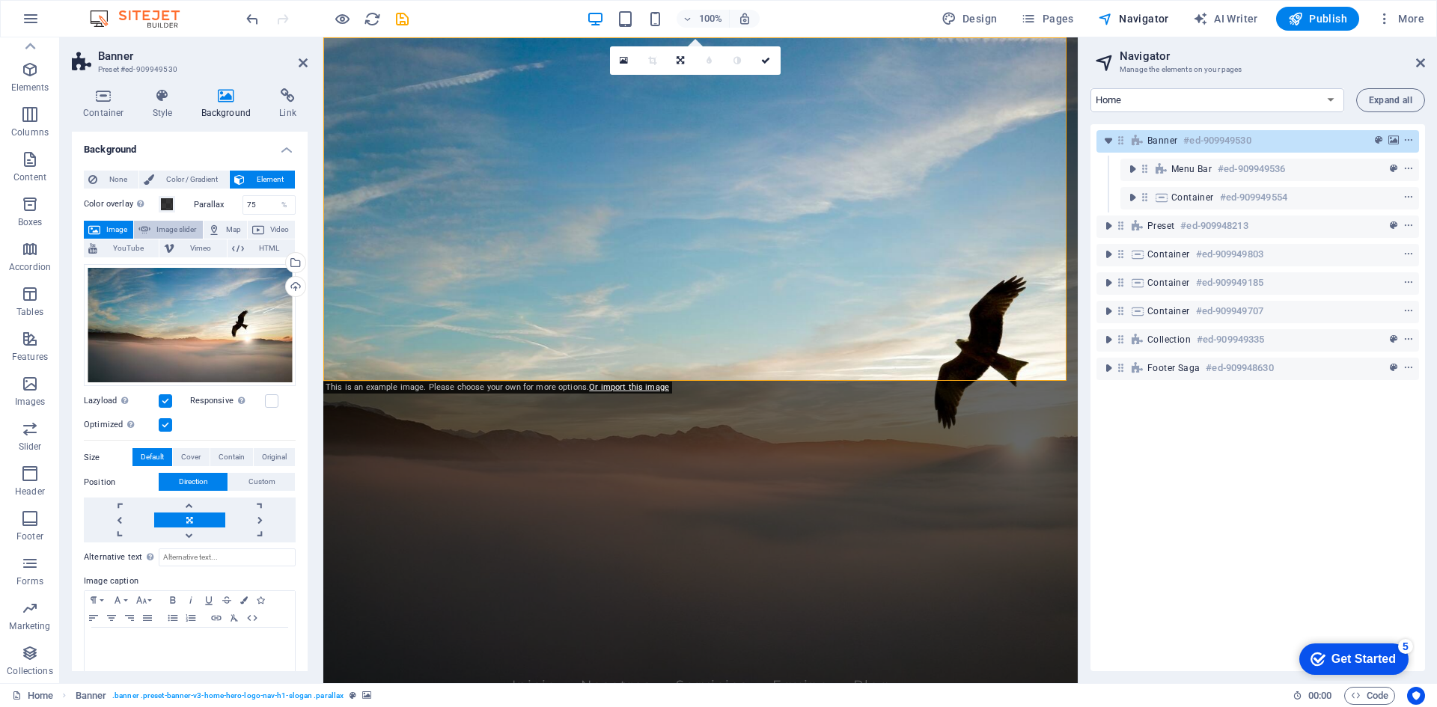
click at [165, 226] on span "Image slider" at bounding box center [176, 230] width 43 height 18
select select "ms"
select select "s"
select select "progressive"
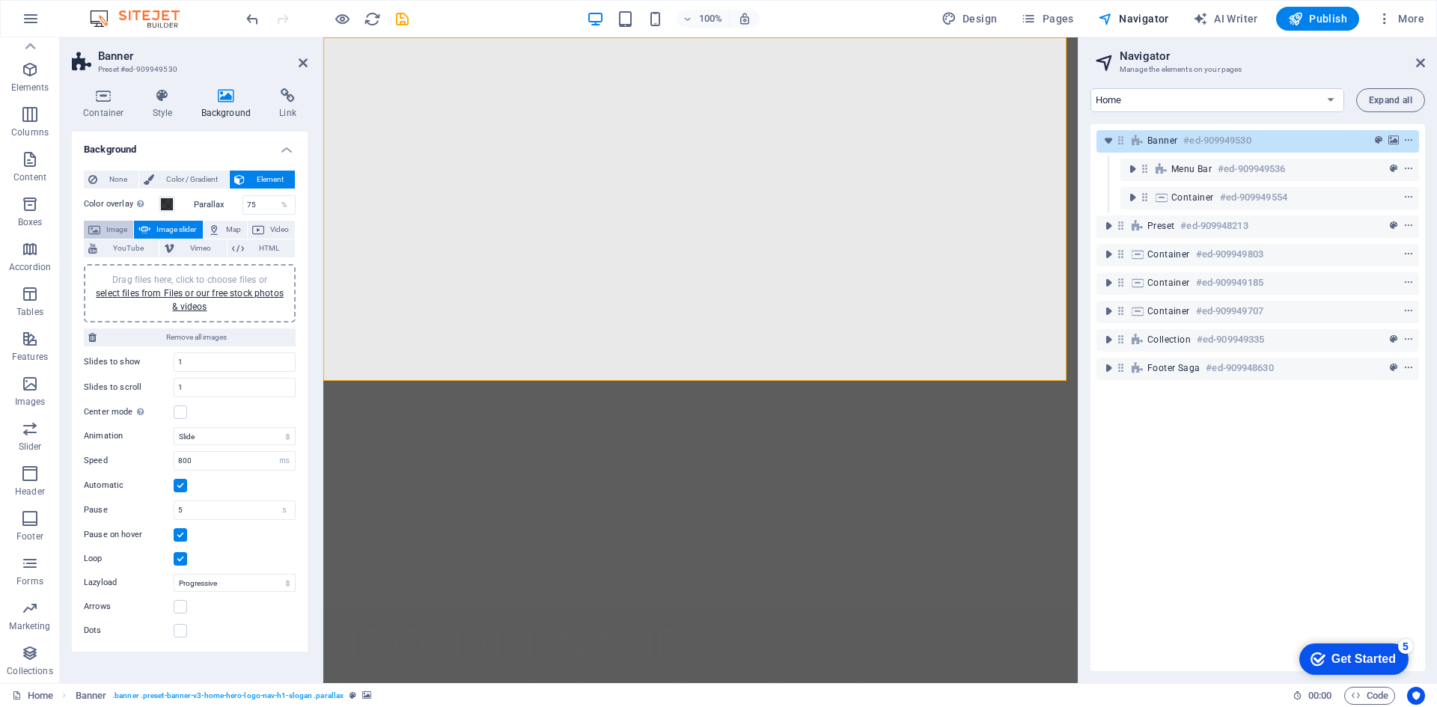
click at [100, 228] on icon at bounding box center [94, 230] width 12 height 18
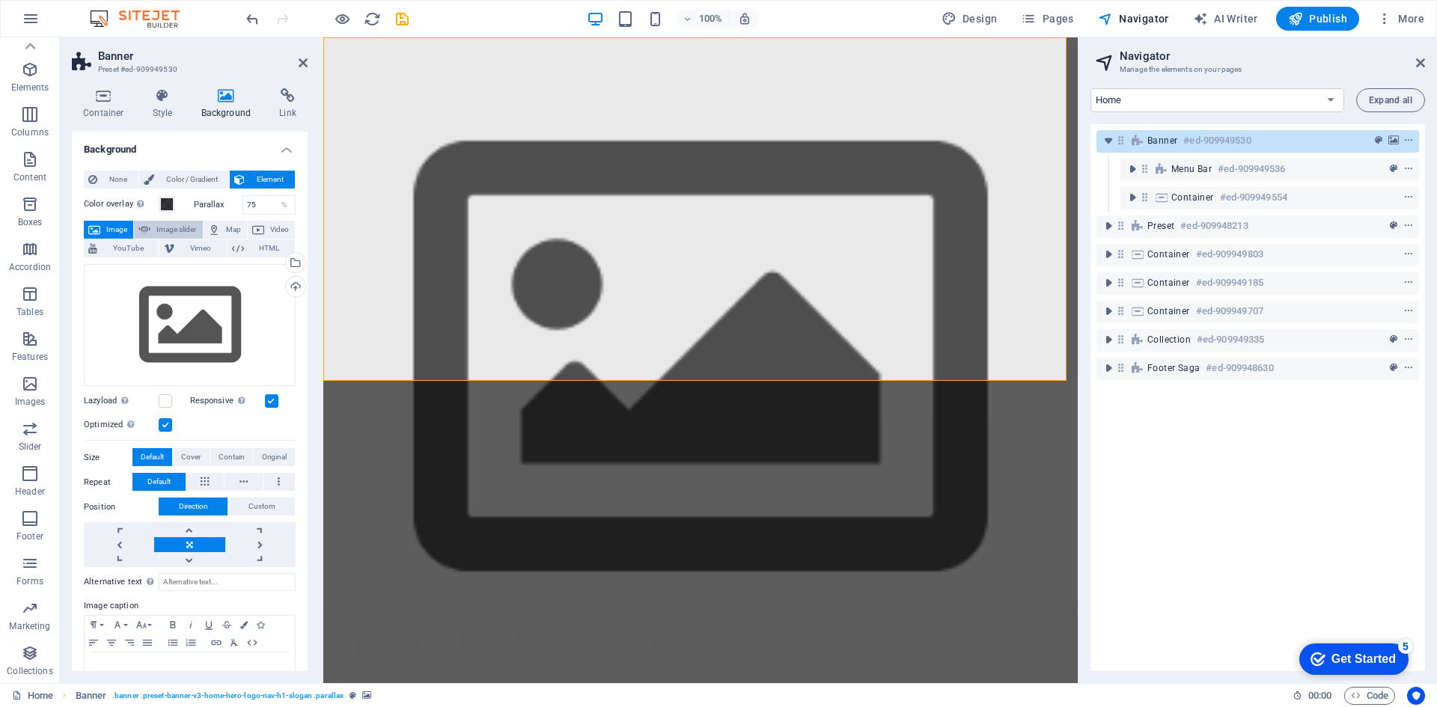
click at [173, 225] on span "Image slider" at bounding box center [176, 230] width 43 height 18
select select "ms"
select select "s"
select select "progressive"
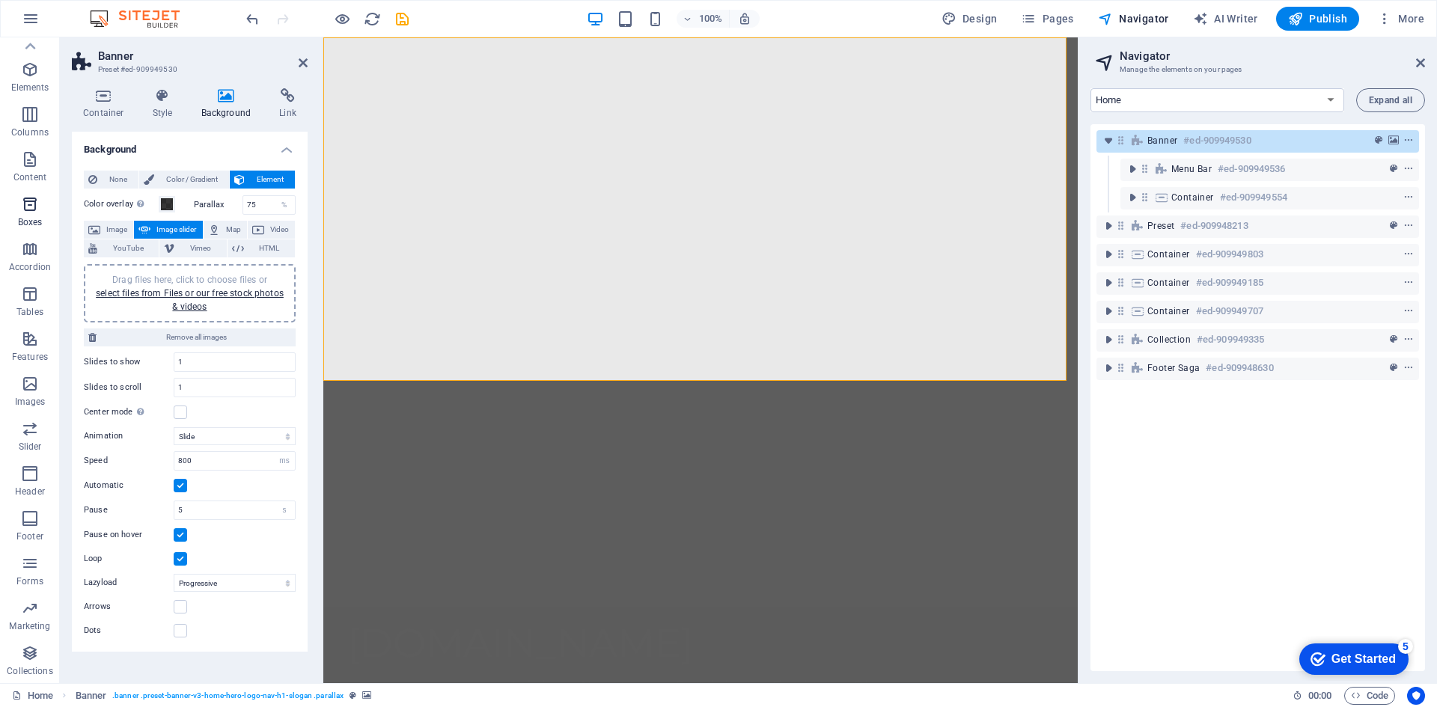
click at [24, 204] on icon "button" at bounding box center [30, 204] width 18 height 18
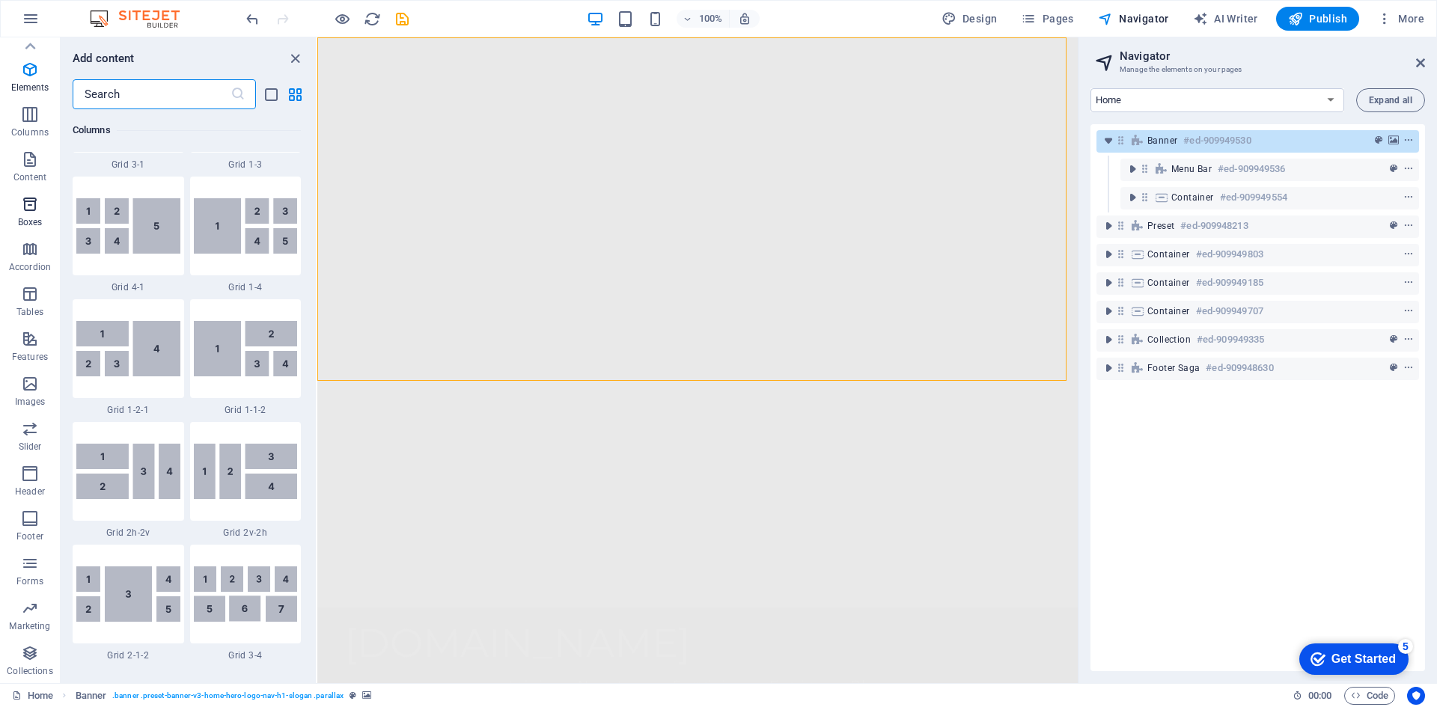
scroll to position [4129, 0]
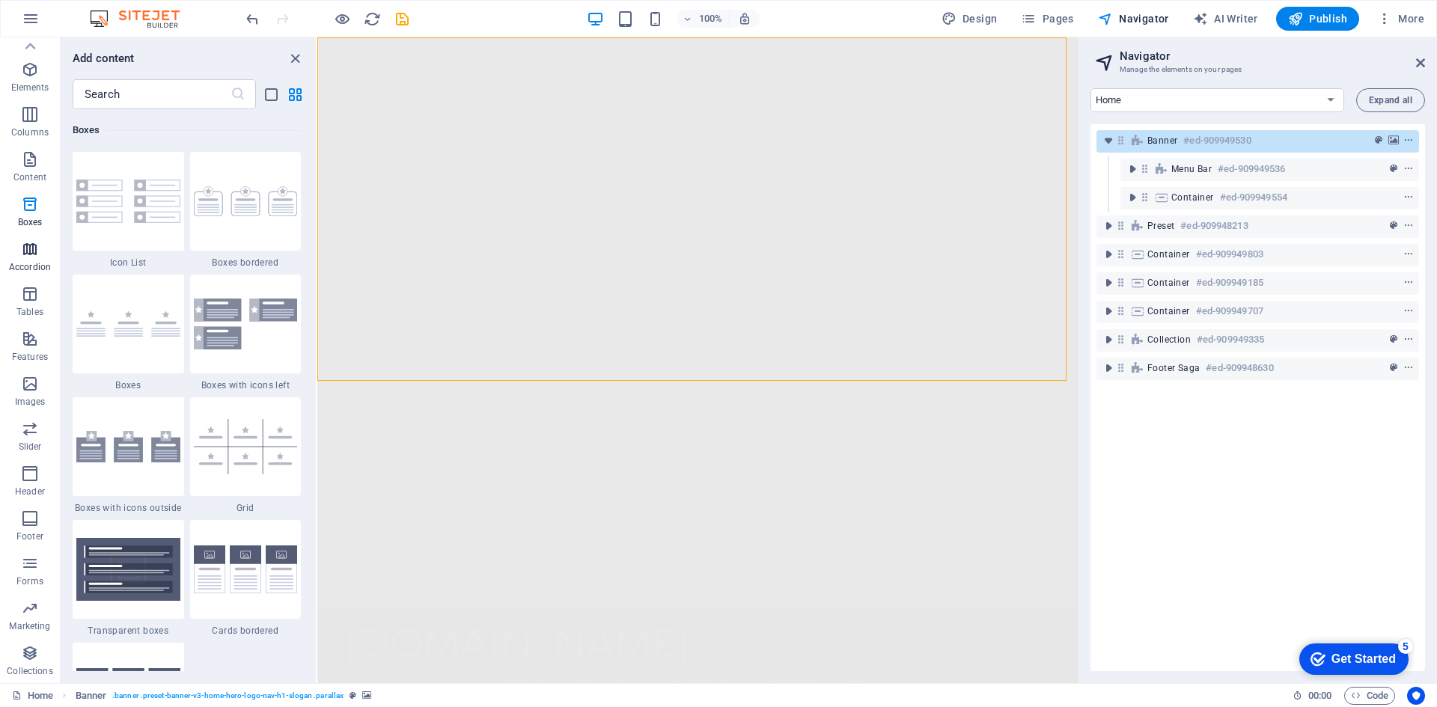
click at [28, 249] on icon "button" at bounding box center [30, 249] width 18 height 18
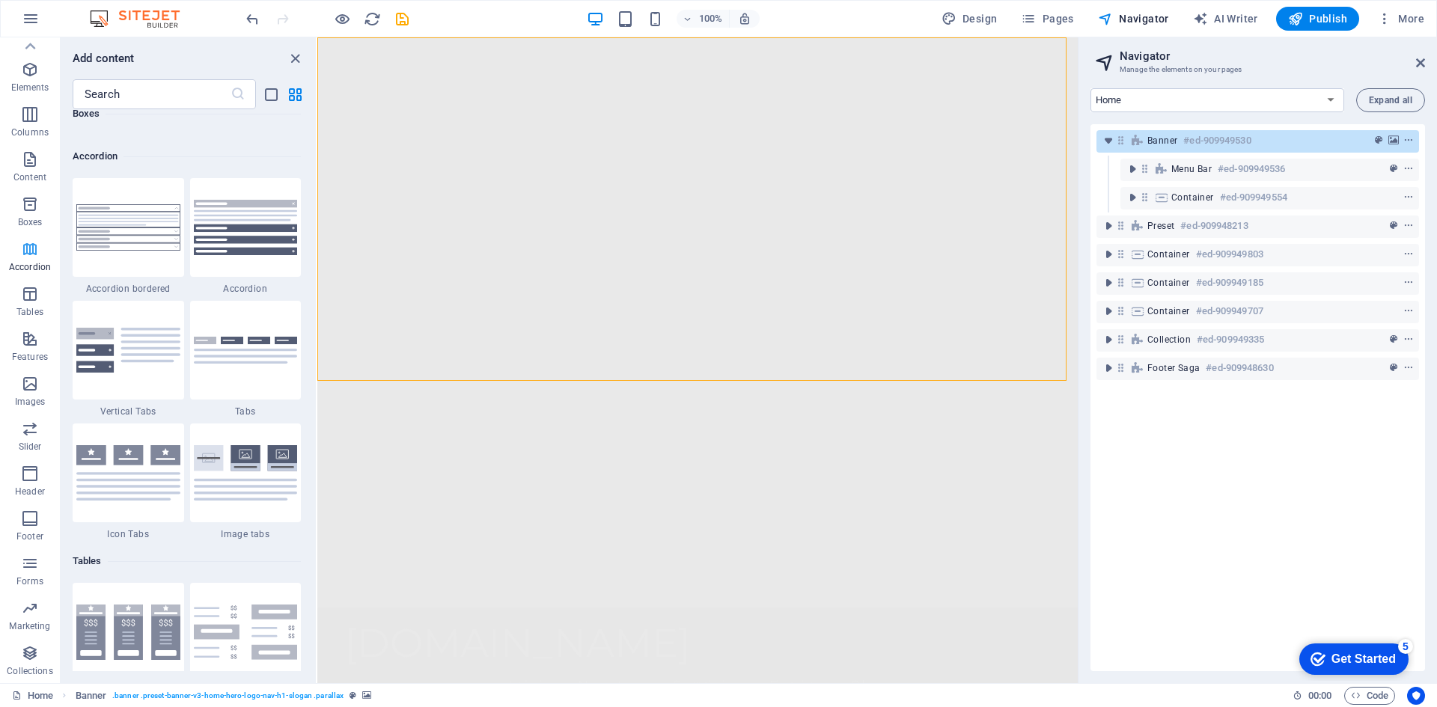
scroll to position [4779, 0]
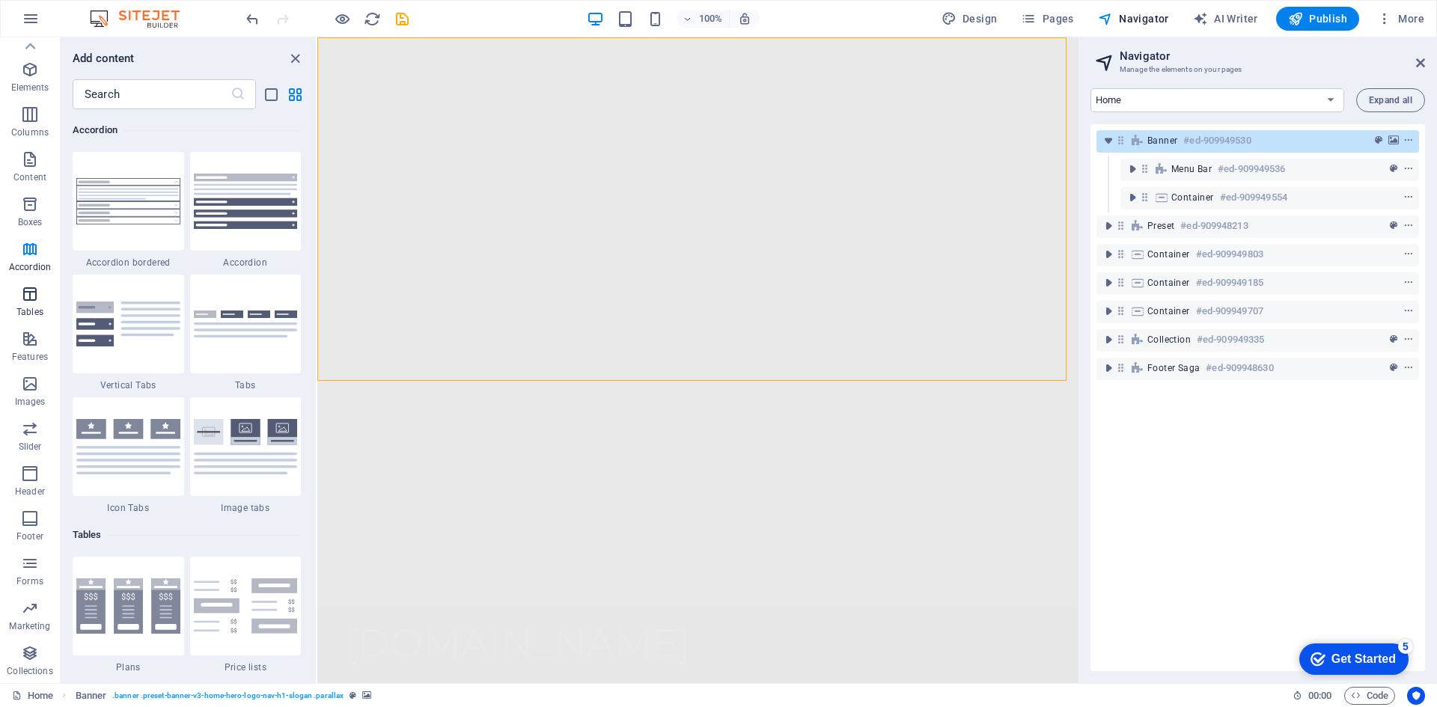
click at [34, 299] on icon "button" at bounding box center [30, 294] width 18 height 18
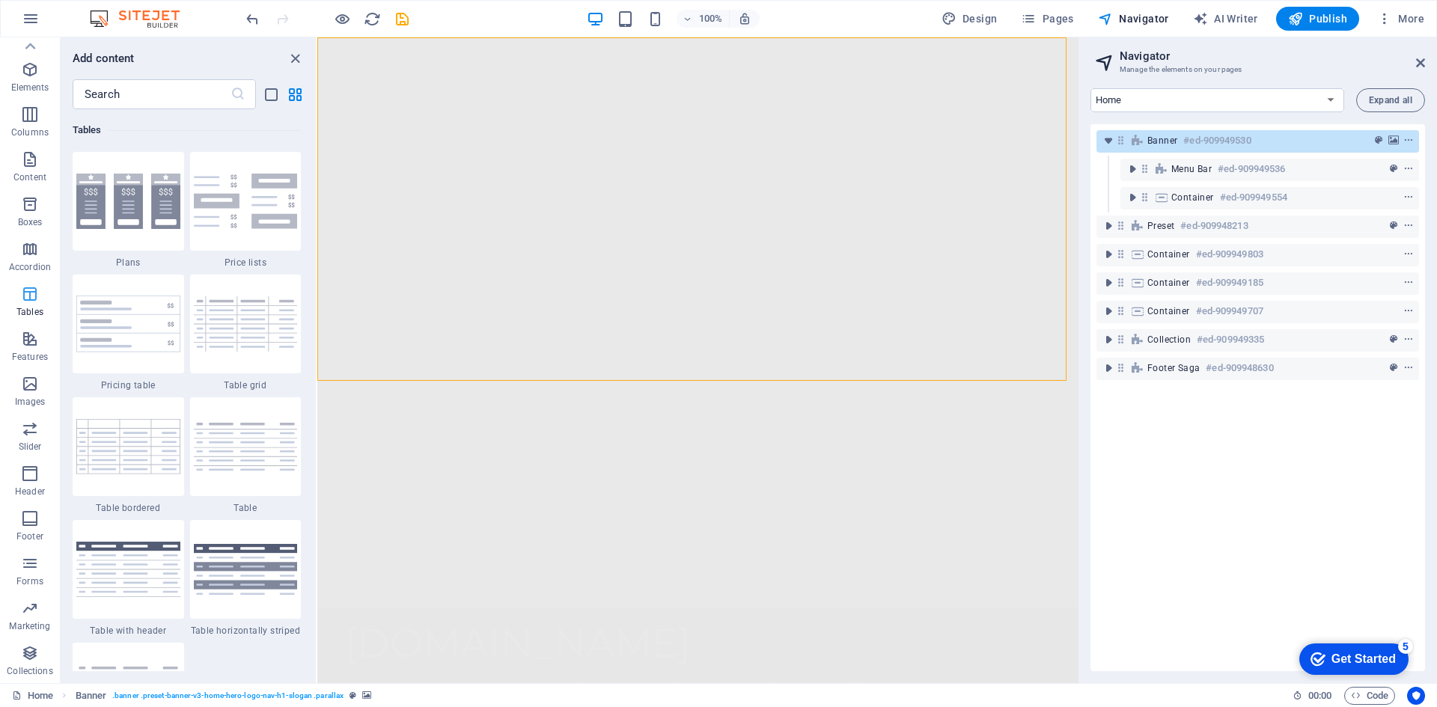
scroll to position [5184, 0]
click at [24, 430] on icon "button" at bounding box center [30, 429] width 18 height 18
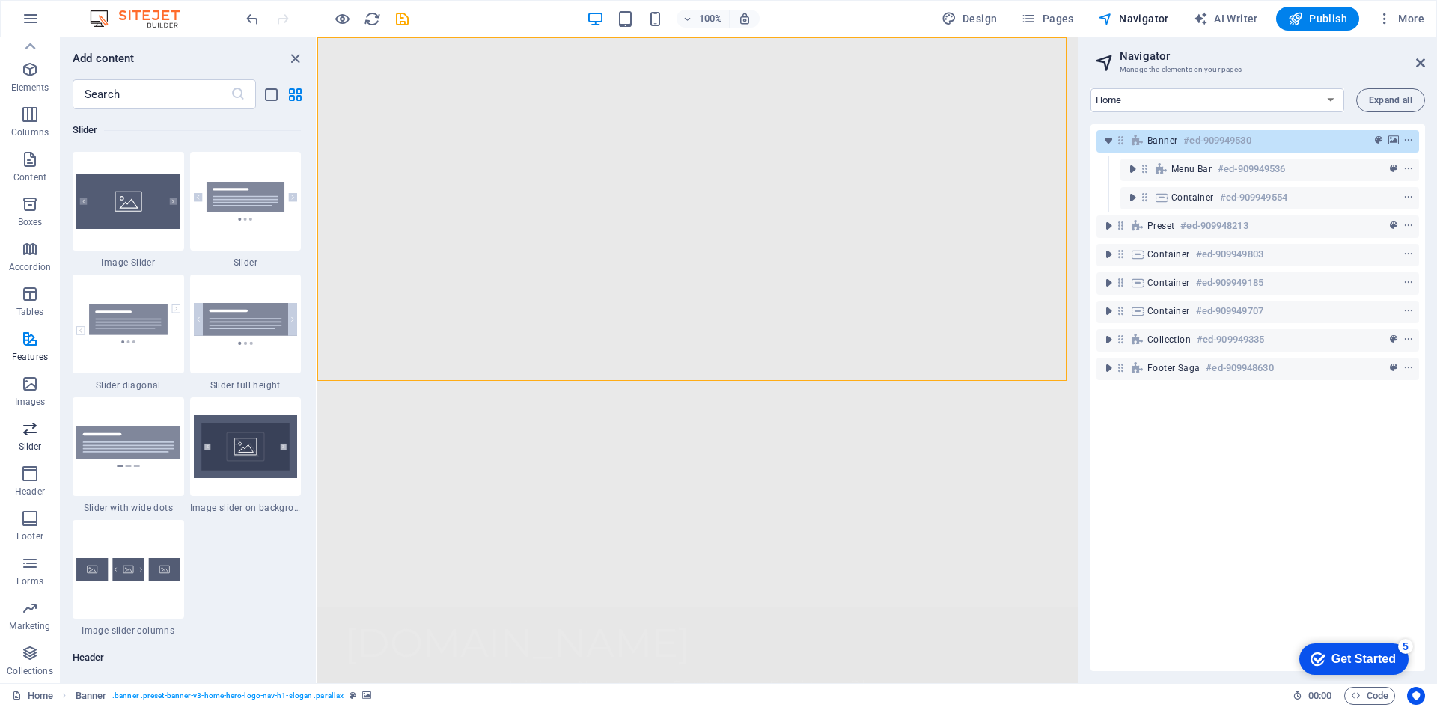
scroll to position [8485, 0]
click at [28, 564] on icon "button" at bounding box center [30, 564] width 18 height 18
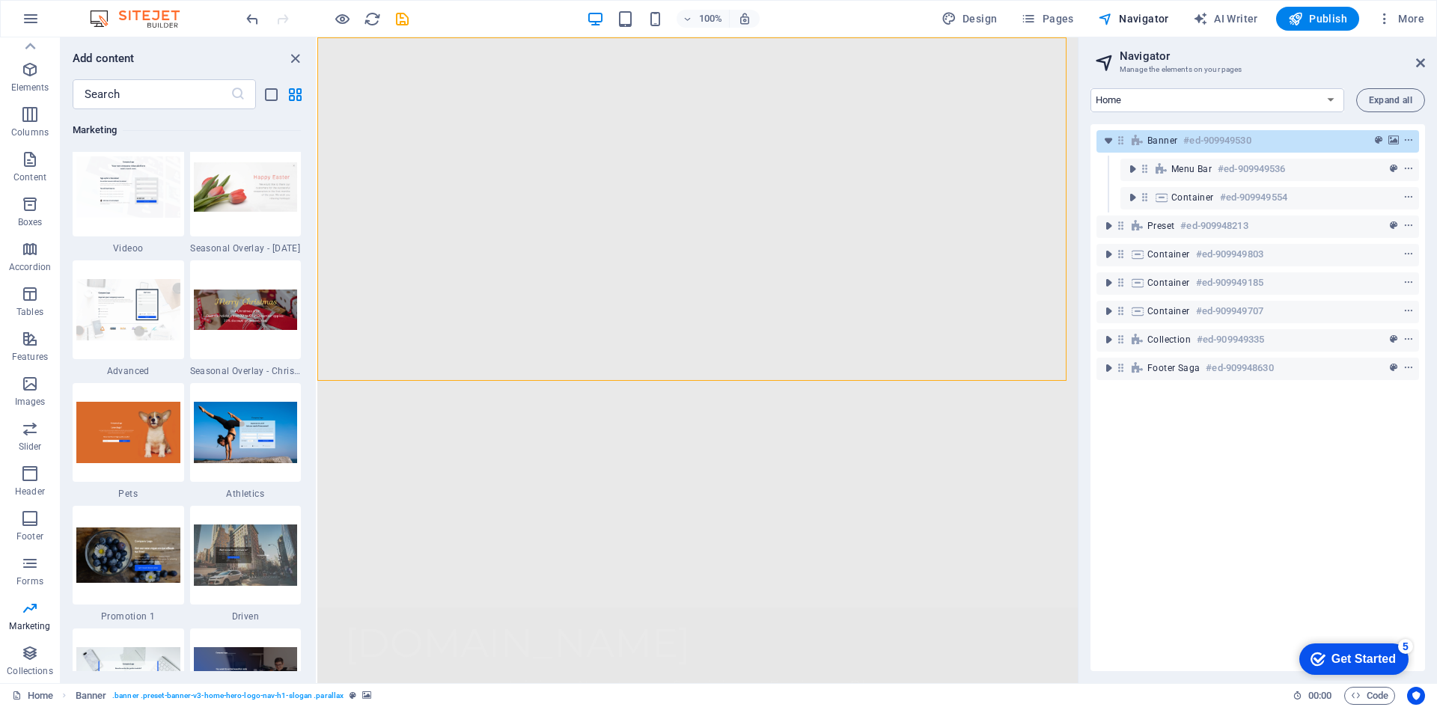
scroll to position [13098, 0]
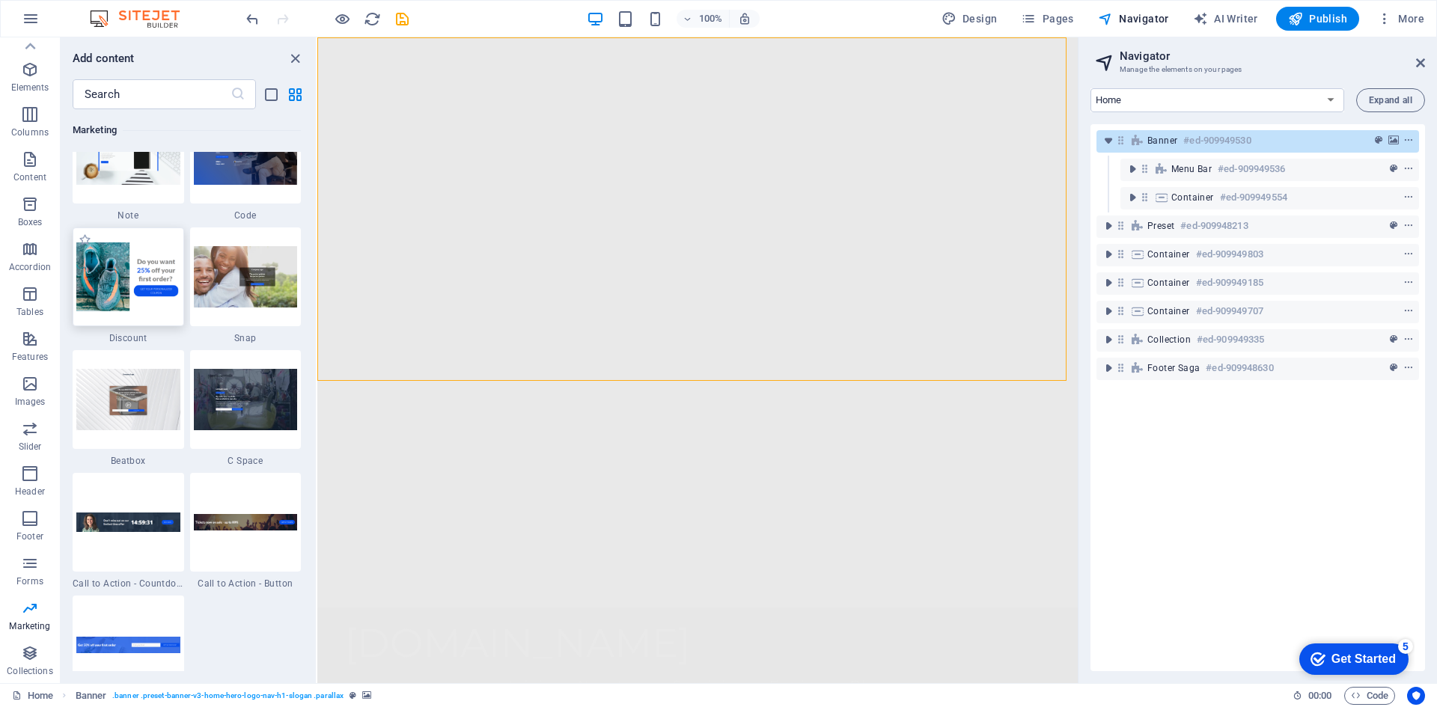
click at [134, 284] on img at bounding box center [128, 277] width 104 height 69
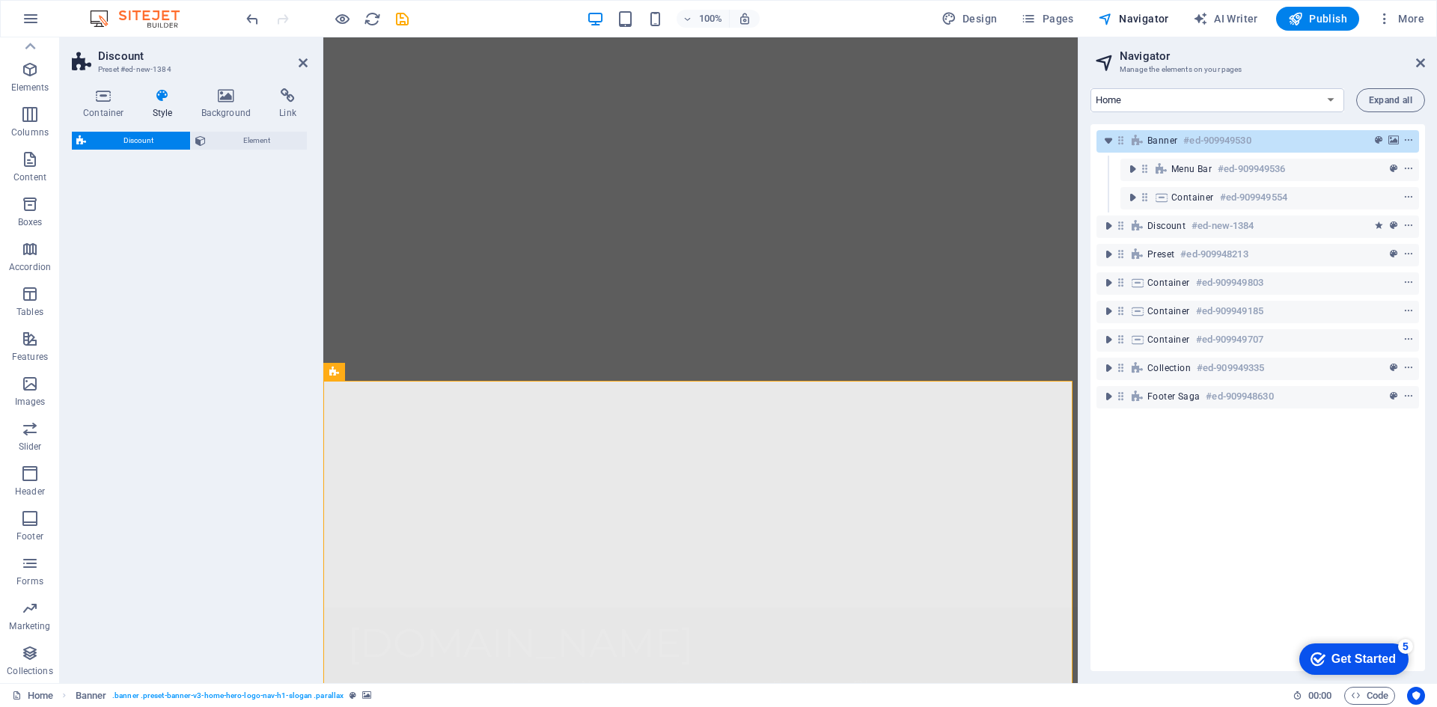
select select "rem"
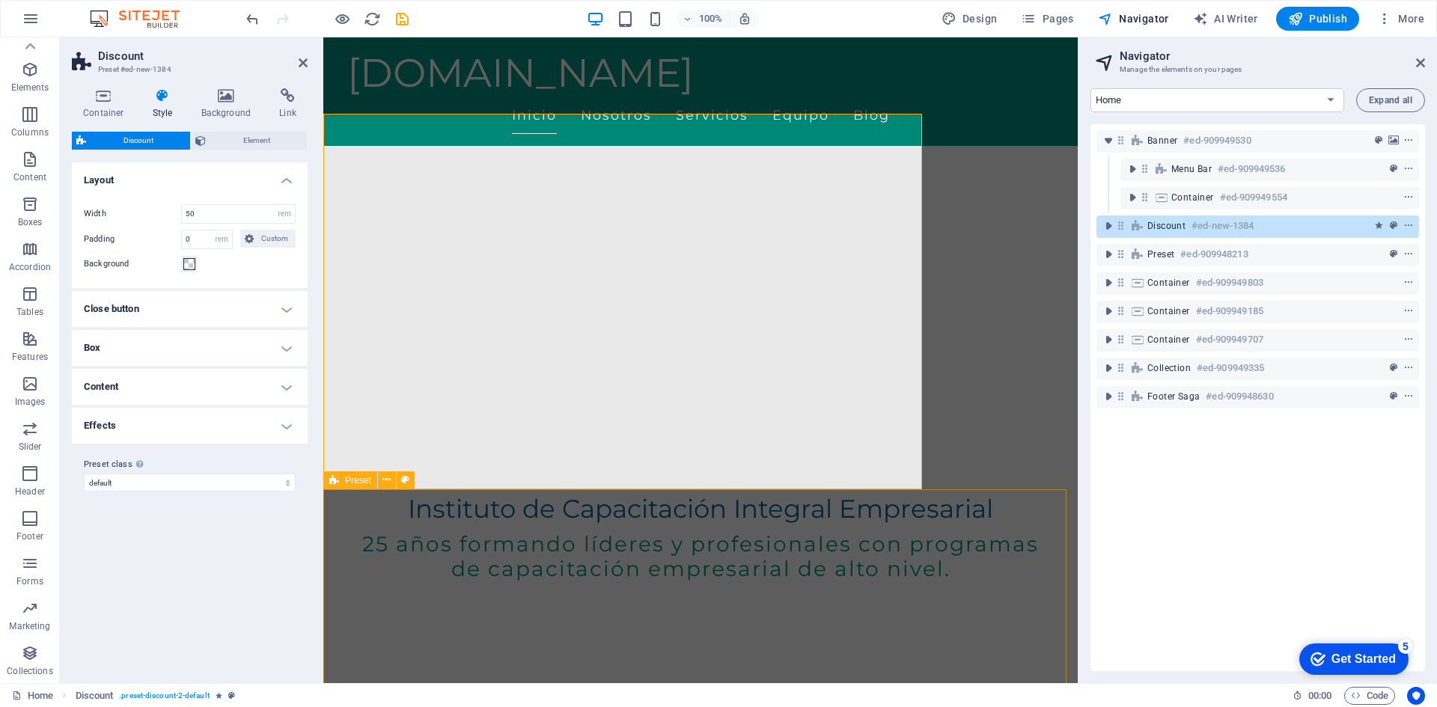
scroll to position [225, 0]
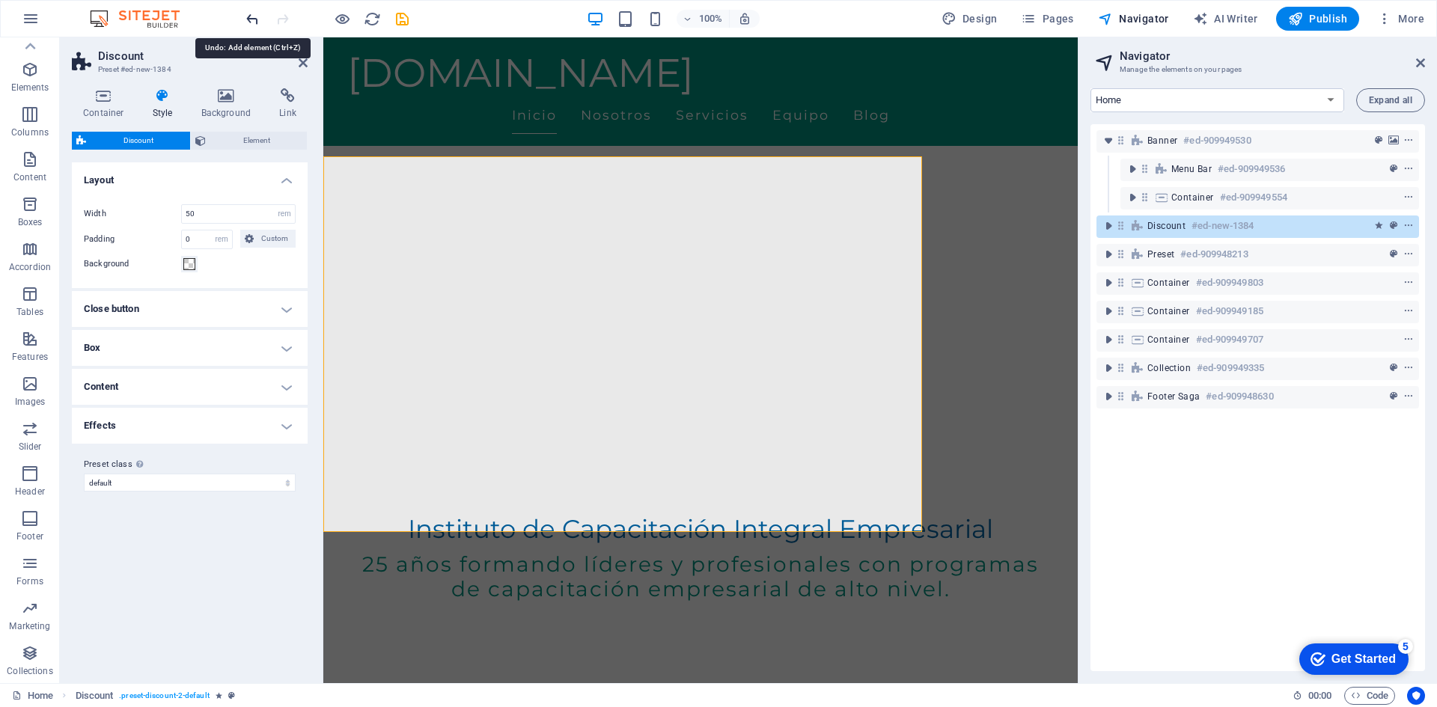
click at [253, 18] on icon "undo" at bounding box center [252, 18] width 17 height 17
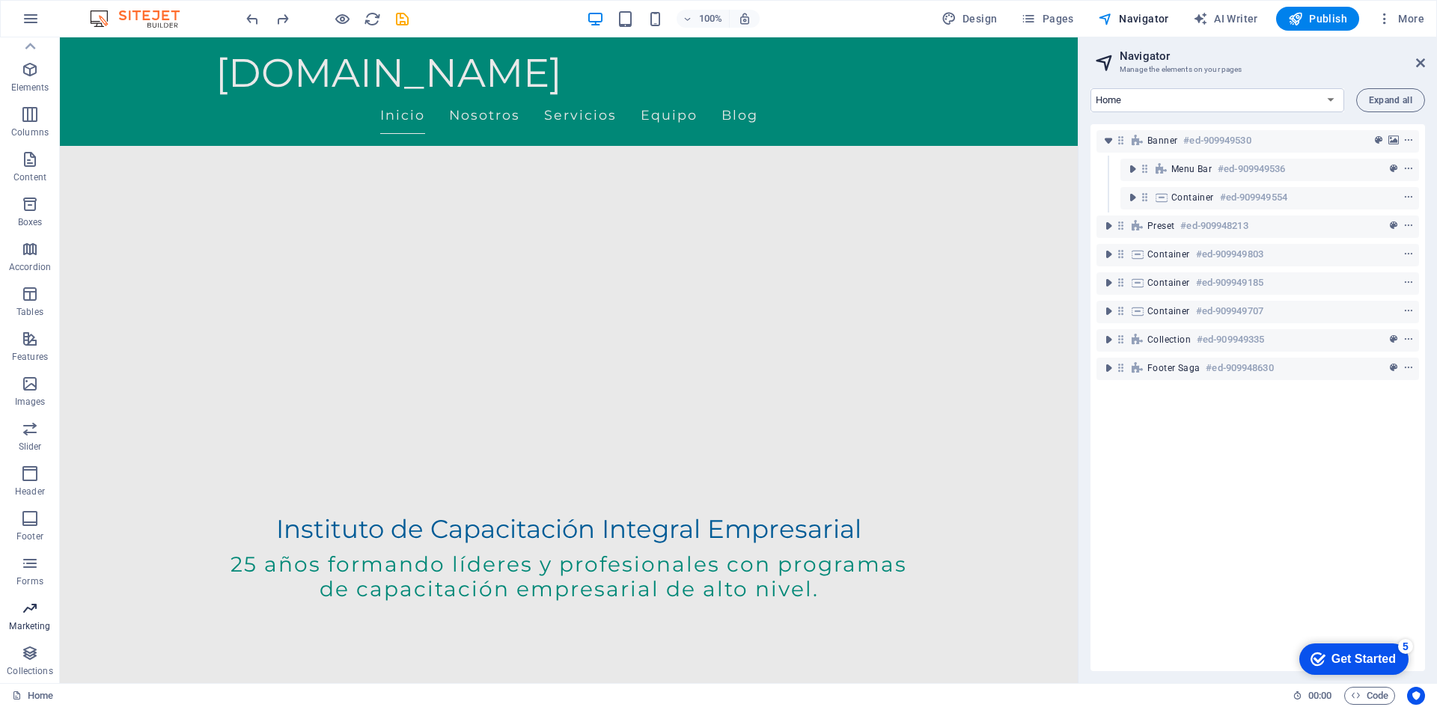
click at [32, 614] on icon "button" at bounding box center [30, 609] width 18 height 18
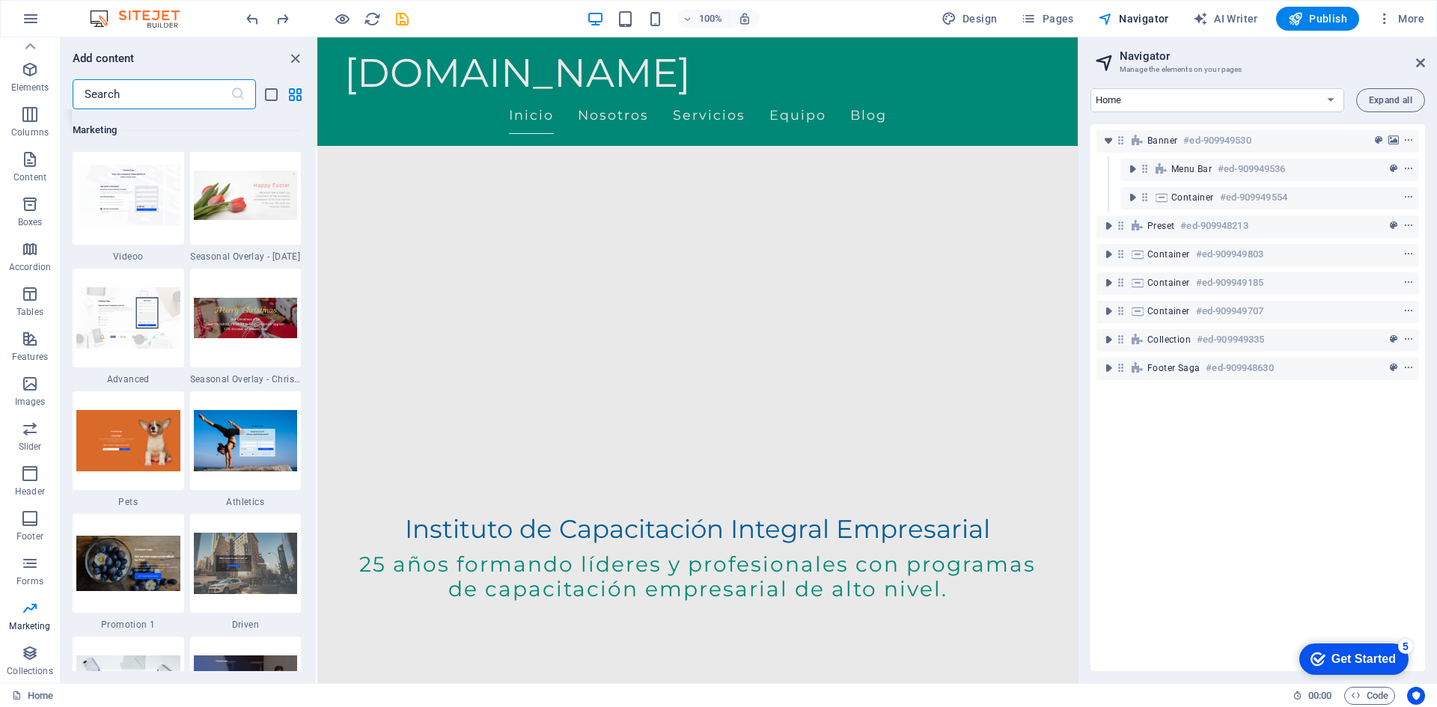
scroll to position [12940, 0]
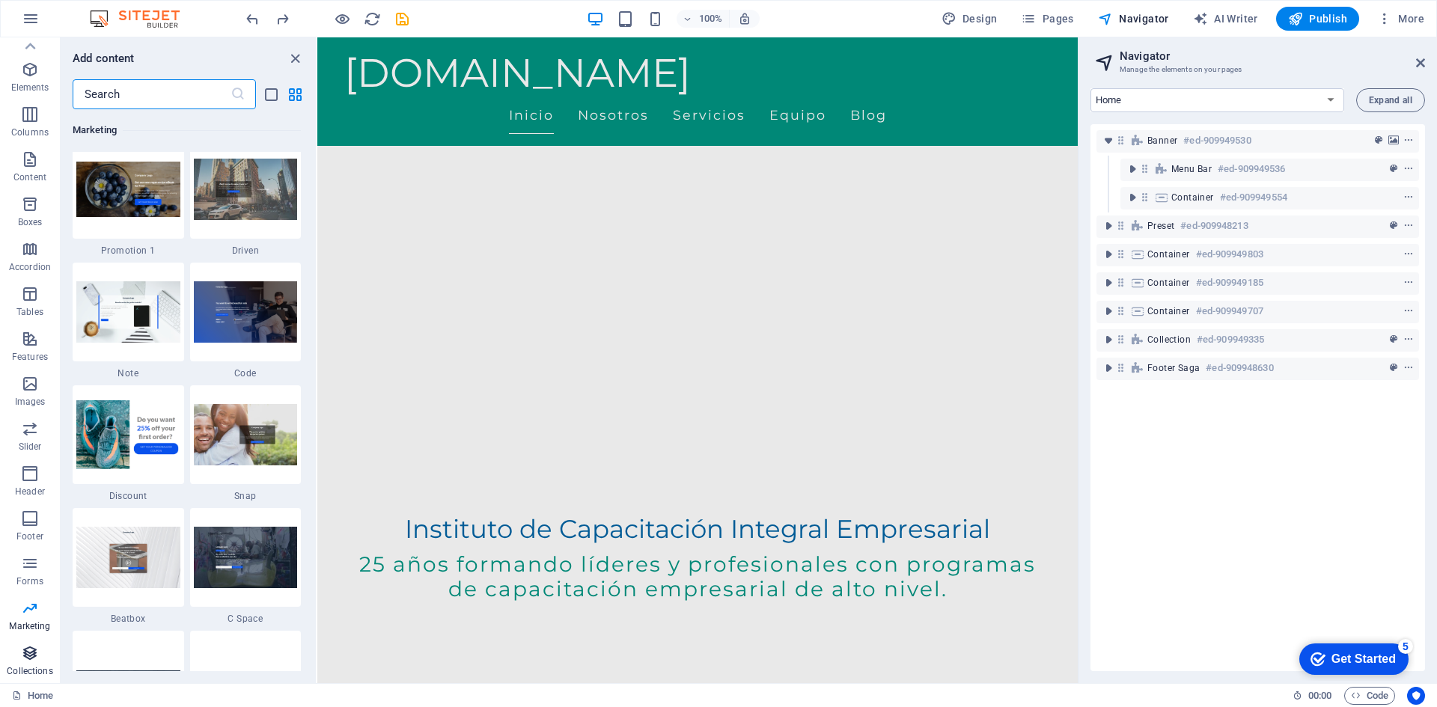
click at [29, 653] on icon "button" at bounding box center [30, 653] width 18 height 18
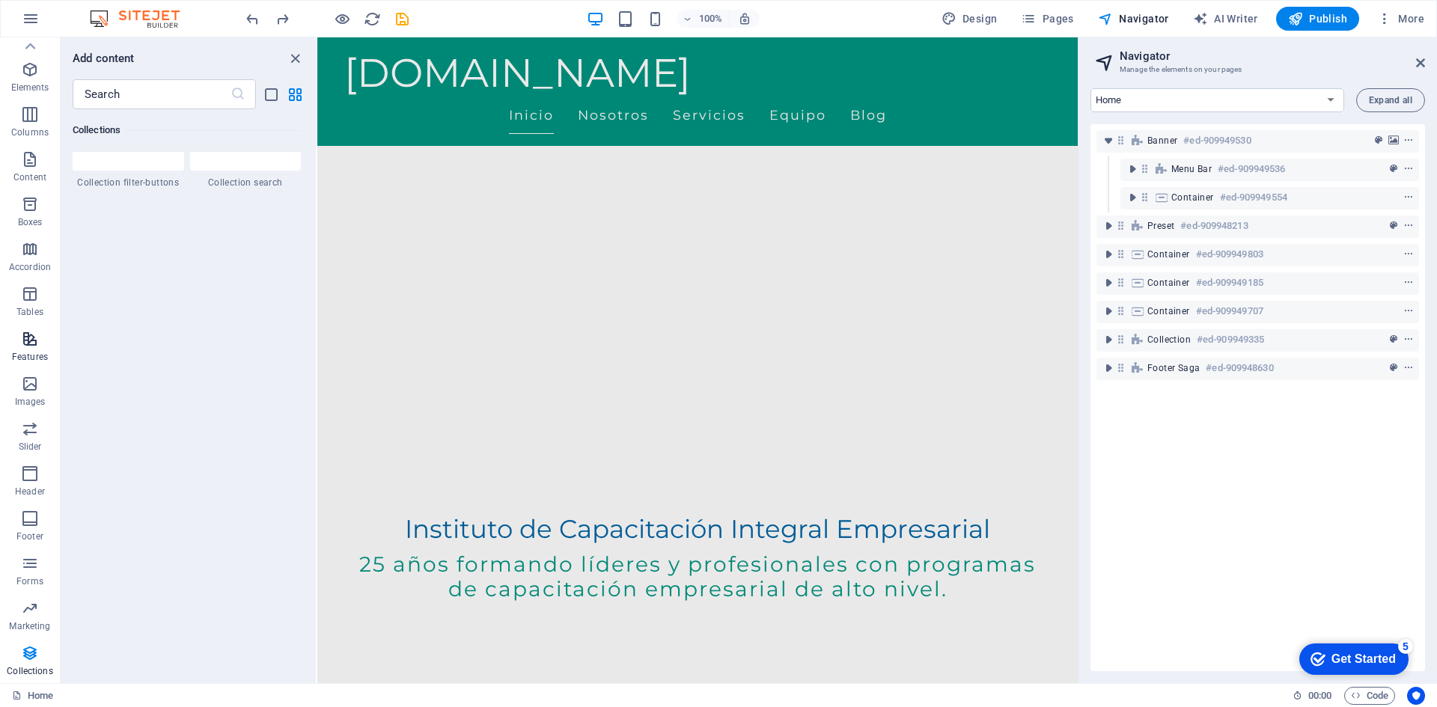
scroll to position [0, 0]
click at [34, 98] on icon "button" at bounding box center [30, 97] width 18 height 18
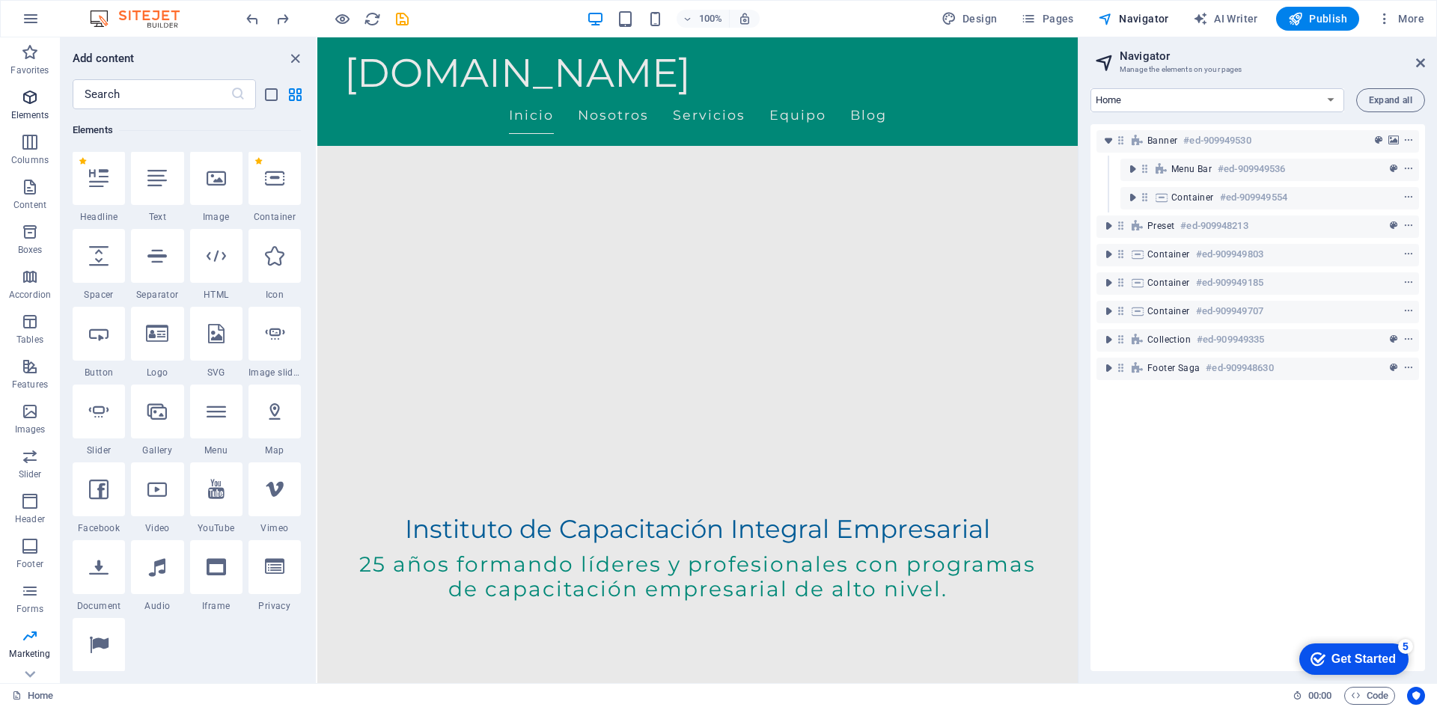
scroll to position [159, 0]
click at [31, 45] on icon "button" at bounding box center [30, 52] width 18 height 18
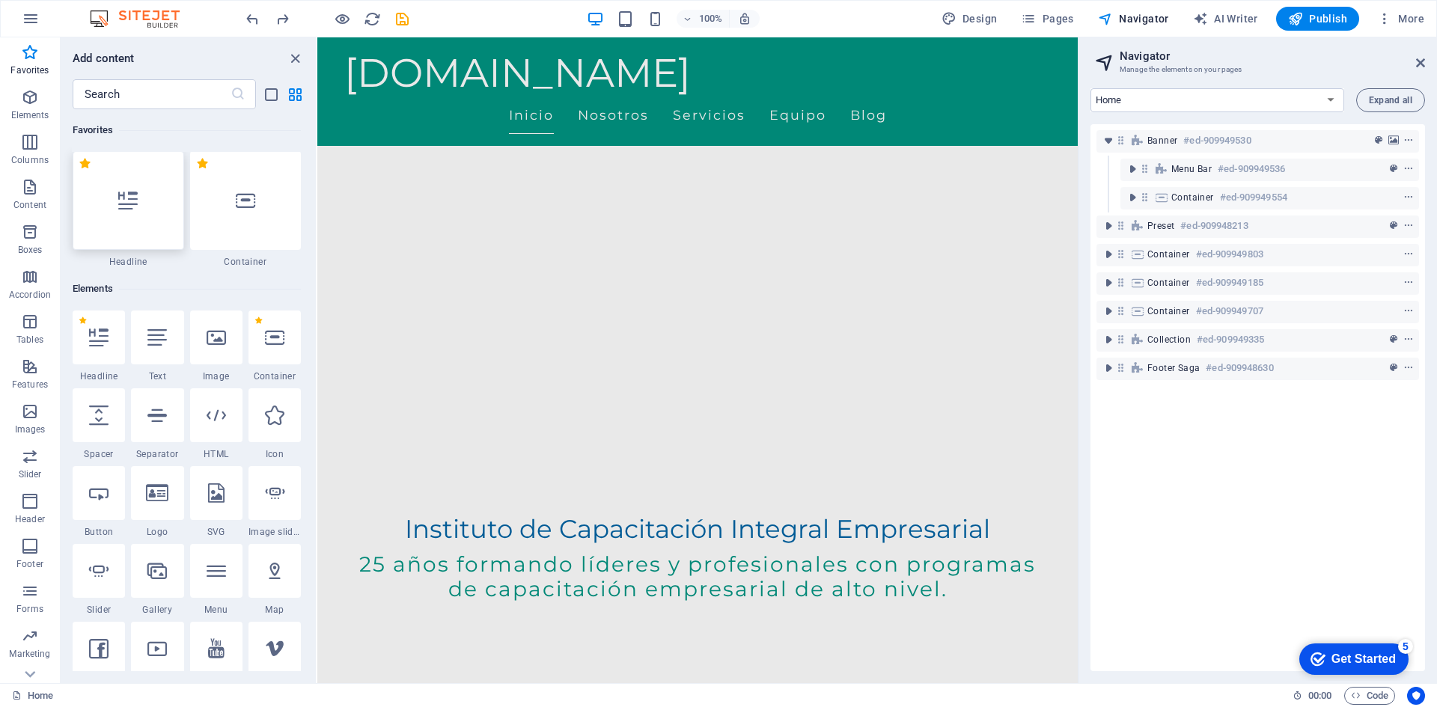
scroll to position [0, 0]
click at [0, 0] on icon "save" at bounding box center [0, 0] width 0 height 0
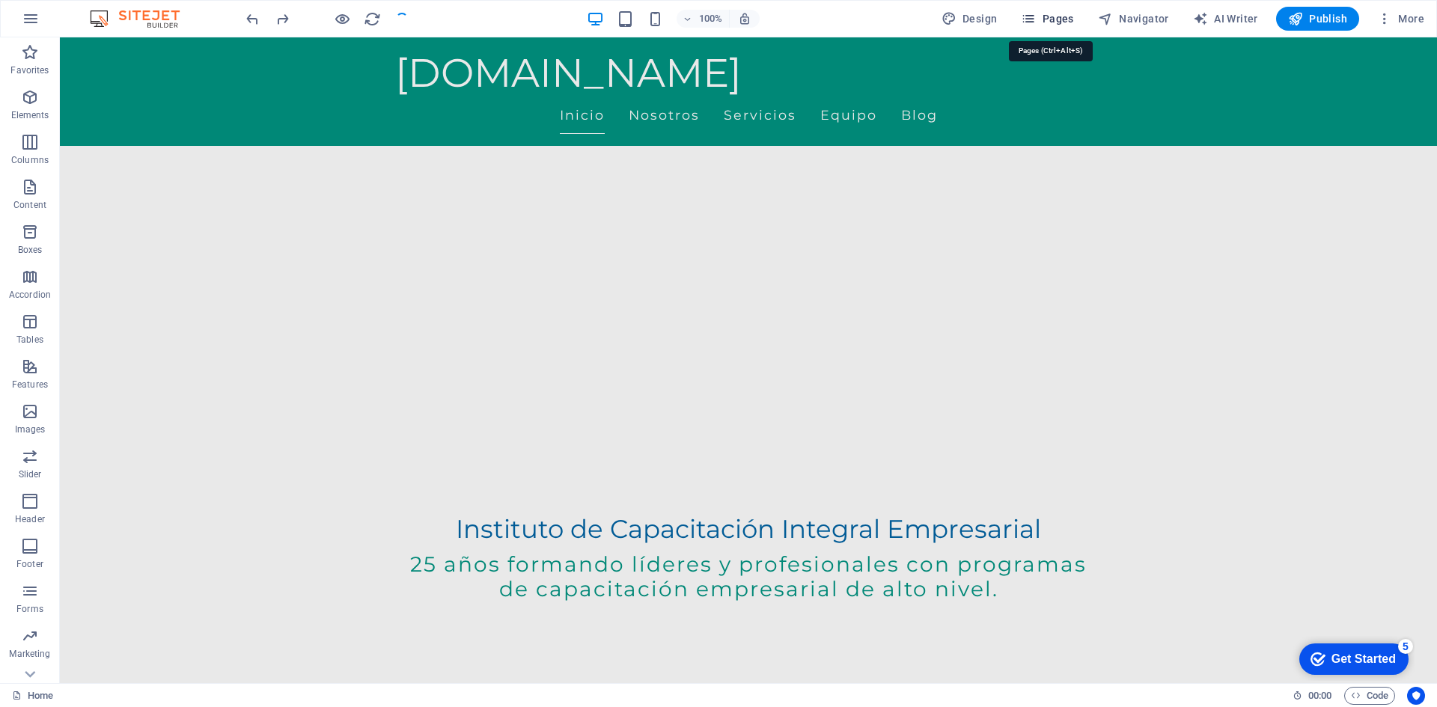
click at [1059, 15] on span "Pages" at bounding box center [1047, 18] width 52 height 15
